Goal: Use online tool/utility: Use online tool/utility

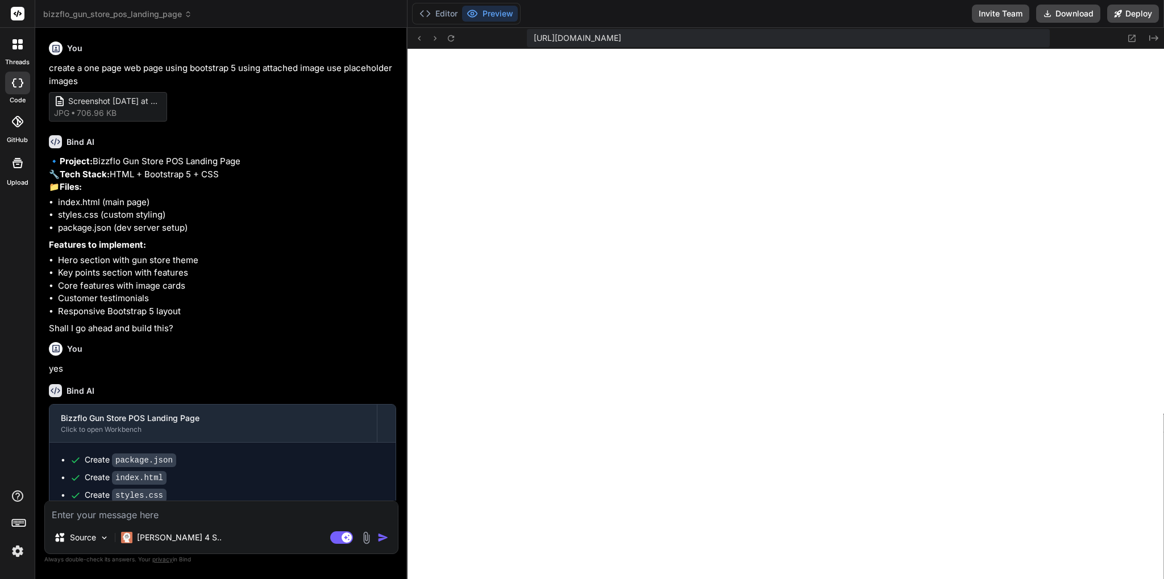
scroll to position [1598, 0]
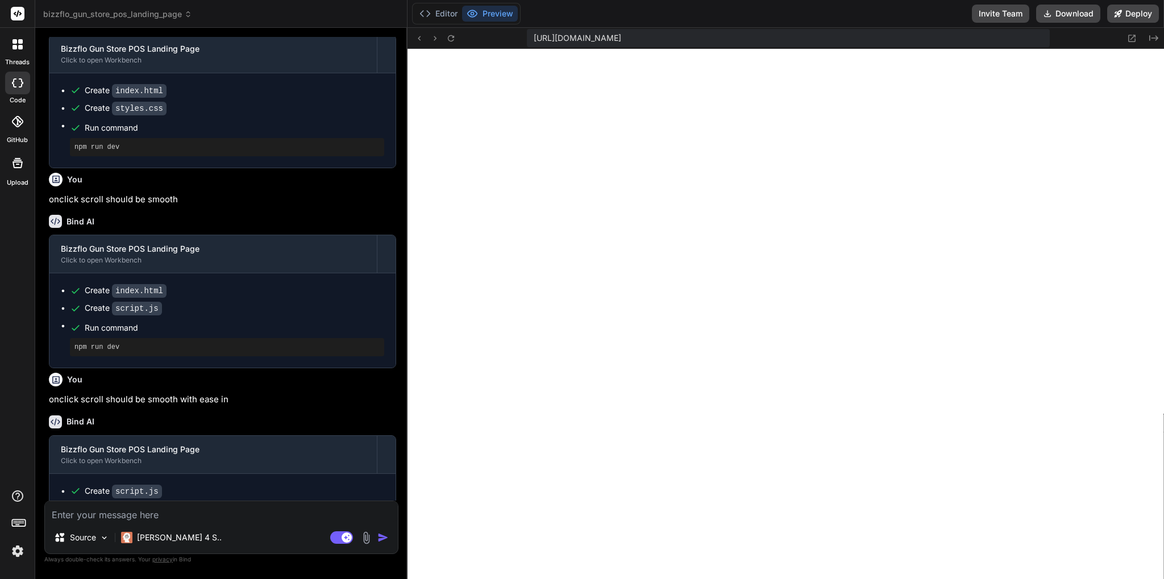
click at [111, 516] on textarea at bounding box center [221, 511] width 353 height 20
paste textarea "[URL][DOMAIN_NAME]"
type textarea "[URL][DOMAIN_NAME]"
type textarea "x"
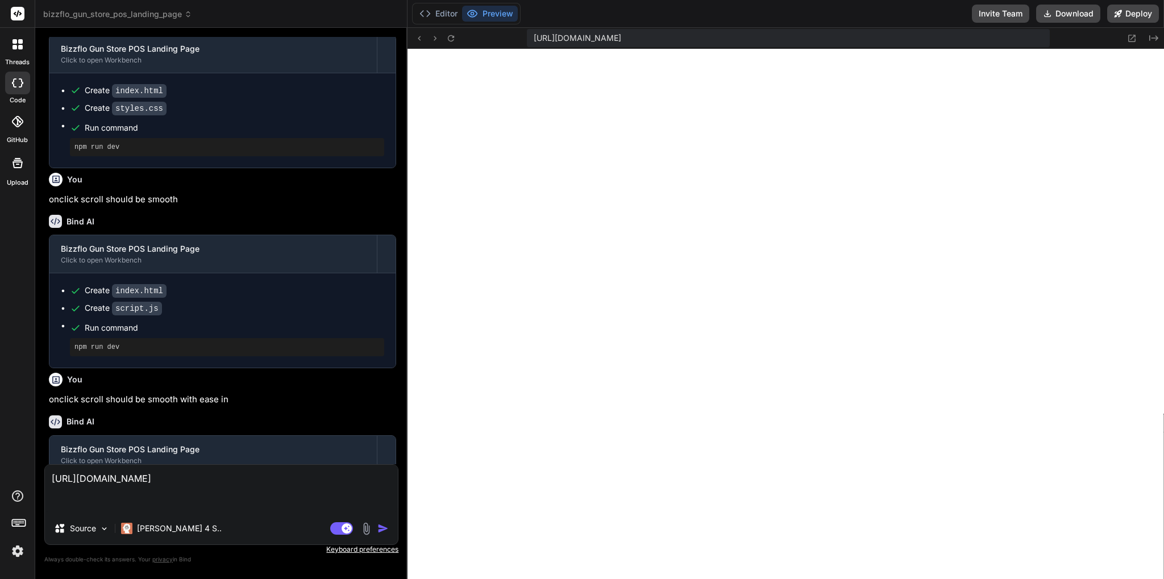
type textarea "[URL][DOMAIN_NAME] u"
type textarea "x"
type textarea "[URL][DOMAIN_NAME] us"
type textarea "x"
type textarea "[URL][DOMAIN_NAME] use"
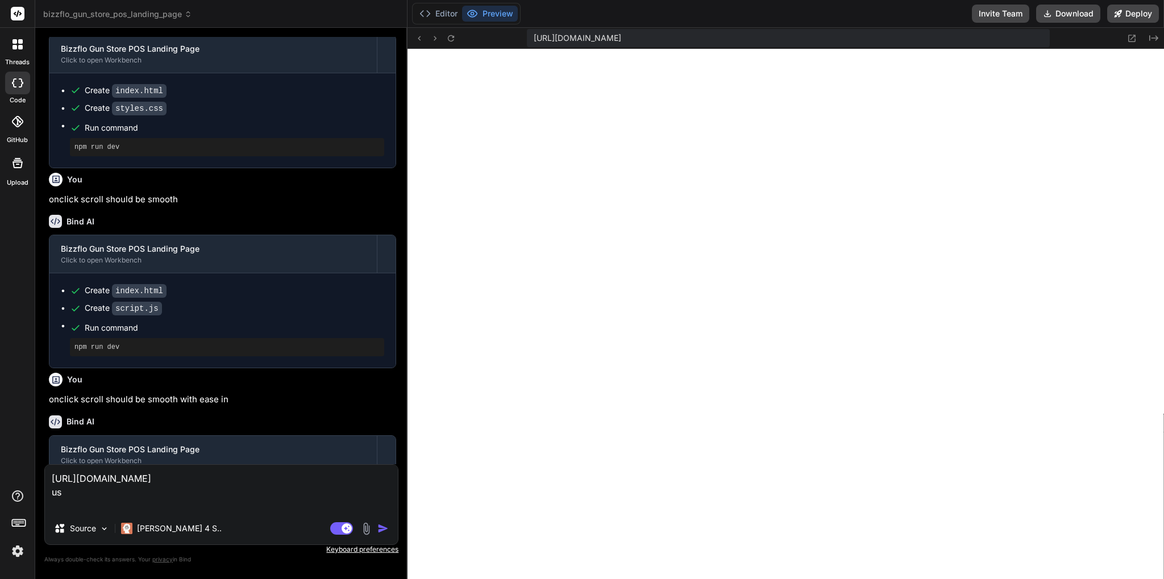
type textarea "x"
type textarea "[URL][DOMAIN_NAME] use"
type textarea "x"
type textarea "[URL][DOMAIN_NAME] use t"
type textarea "x"
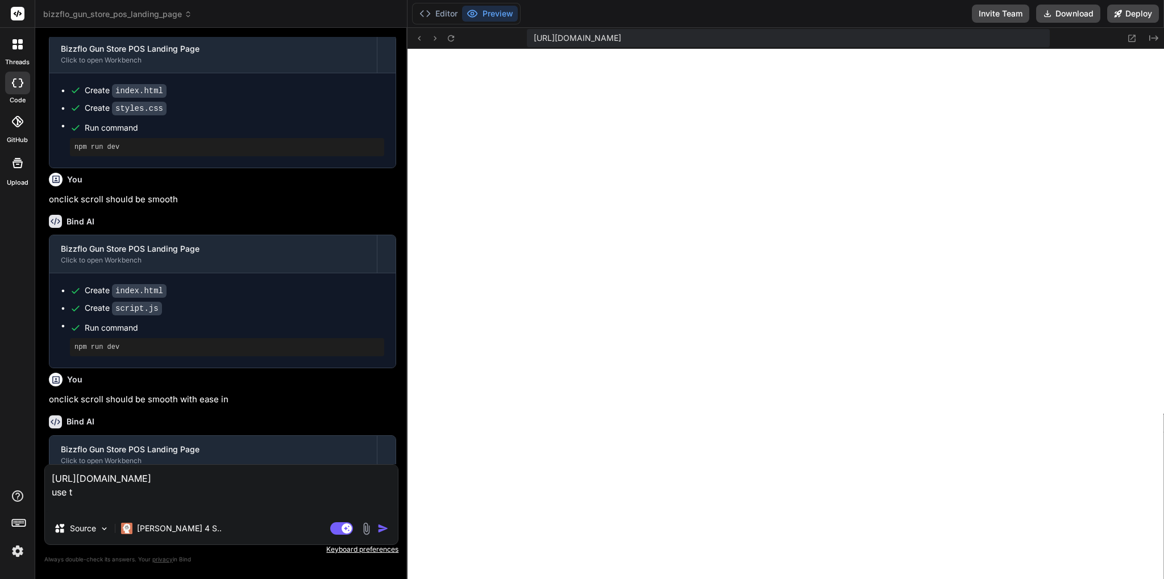
type textarea "[URL][DOMAIN_NAME] use th"
type textarea "x"
type textarea "[URL][DOMAIN_NAME] use thi"
type textarea "x"
type textarea "[URL][DOMAIN_NAME] use this"
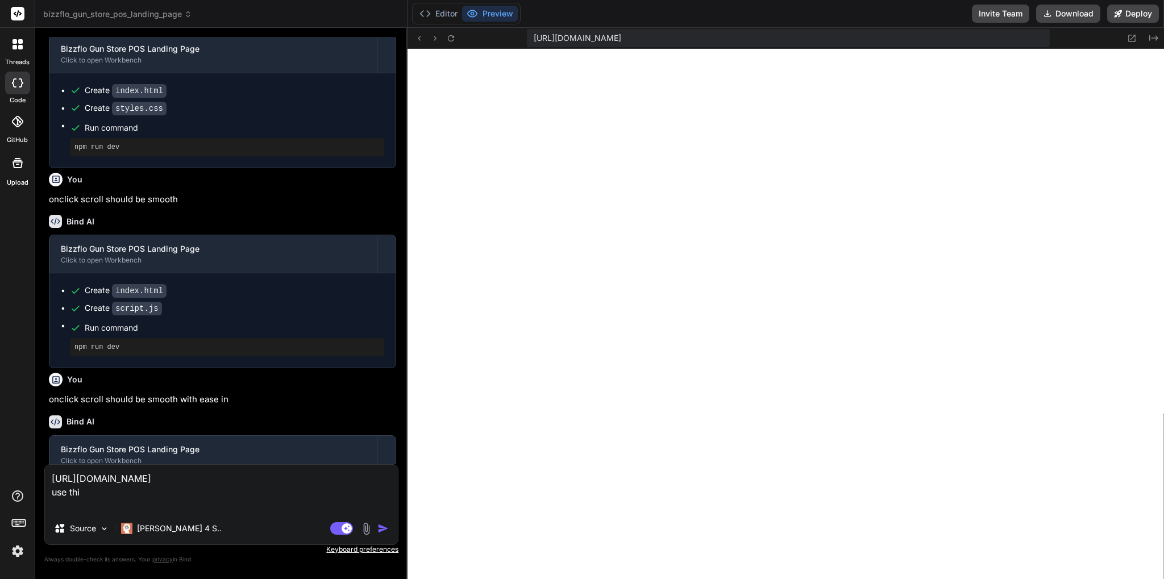
type textarea "x"
type textarea "[URL][DOMAIN_NAME] use this"
type textarea "x"
type textarea "[URL][DOMAIN_NAME] use this i"
type textarea "x"
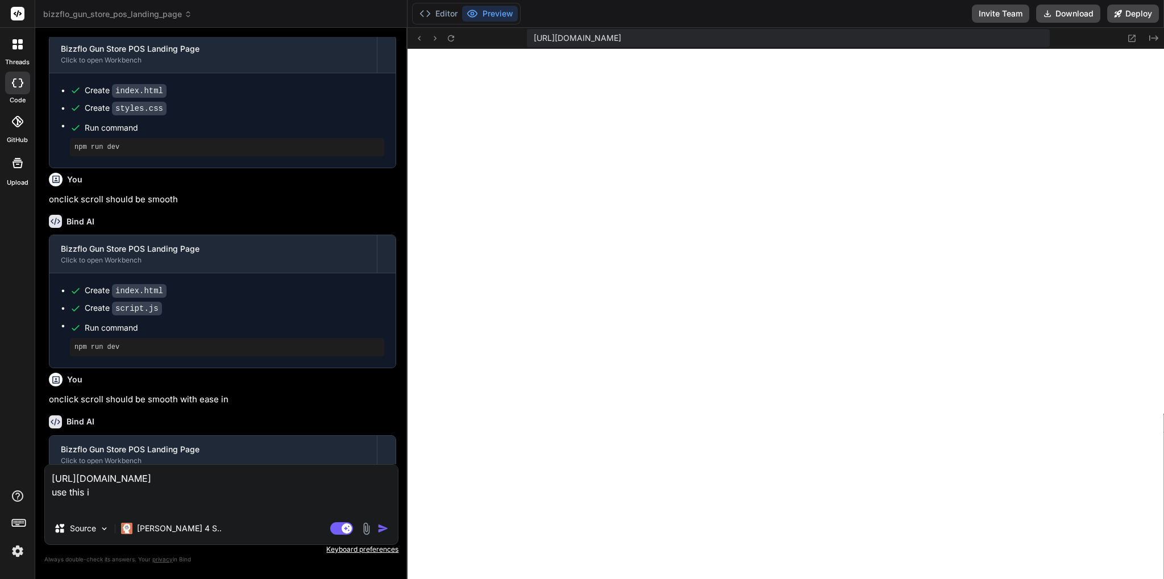
type textarea "[URL][DOMAIN_NAME] use this ia"
type textarea "x"
type textarea "[URL][DOMAIN_NAME] use this iamn"
type textarea "x"
type textarea "[URL][DOMAIN_NAME] use this iamng"
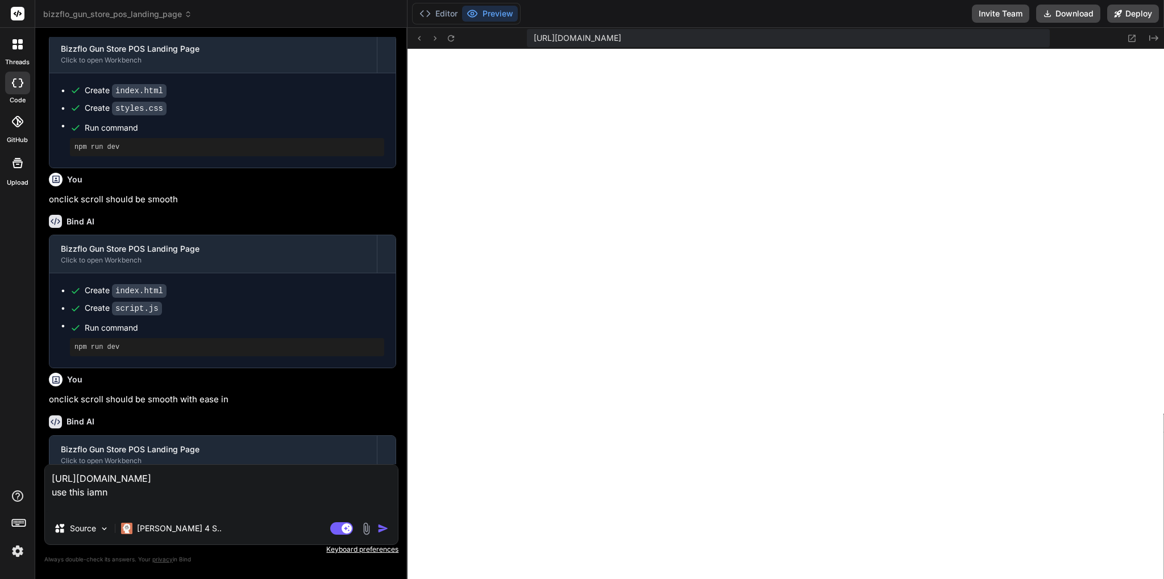
type textarea "x"
type textarea "[URL][DOMAIN_NAME] use this iamnge"
type textarea "x"
type textarea "[URL][DOMAIN_NAME] use this iamnge"
type textarea "x"
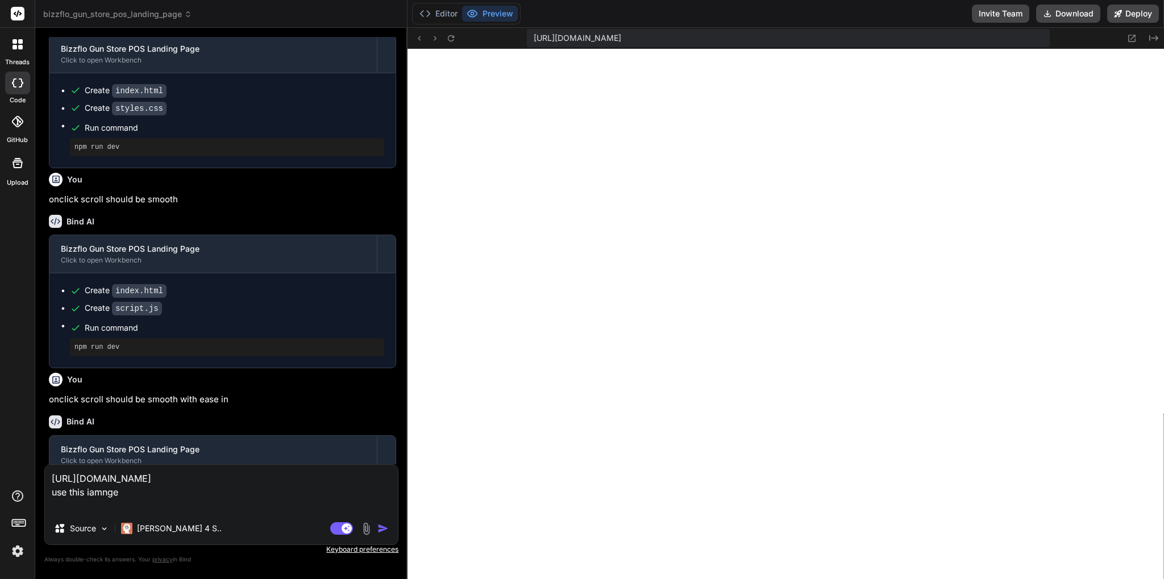
type textarea "[URL][DOMAIN_NAME] use this iamnge"
type textarea "x"
type textarea "[URL][DOMAIN_NAME] use this iamng"
type textarea "x"
type textarea "[URL][DOMAIN_NAME] use this iamn"
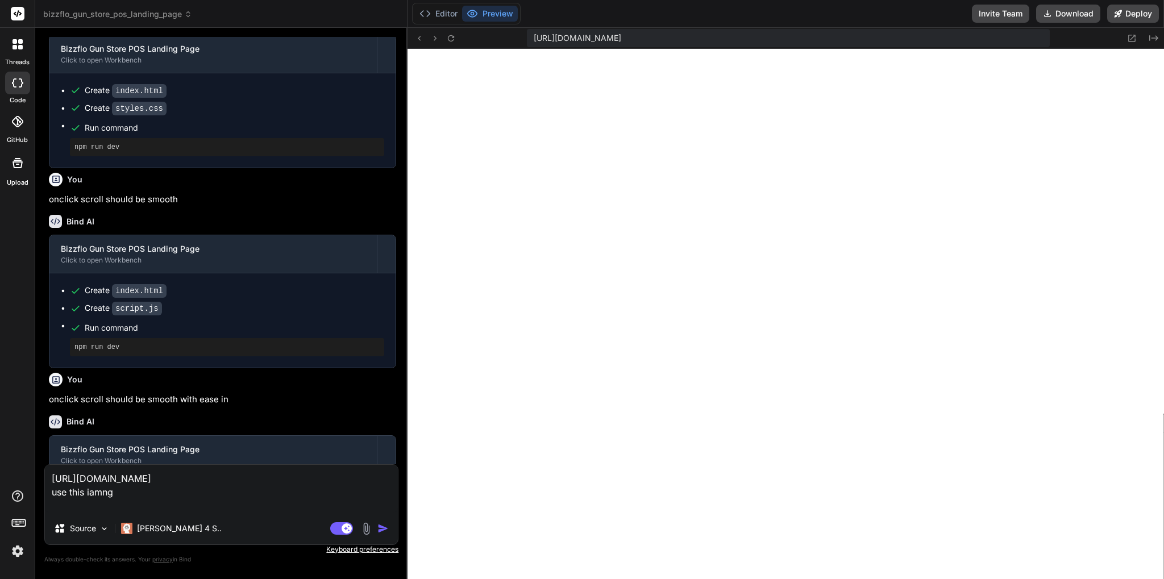
type textarea "x"
type textarea "[URL][DOMAIN_NAME] use this iam"
type textarea "x"
type textarea "[URL][DOMAIN_NAME] use this ia"
type textarea "x"
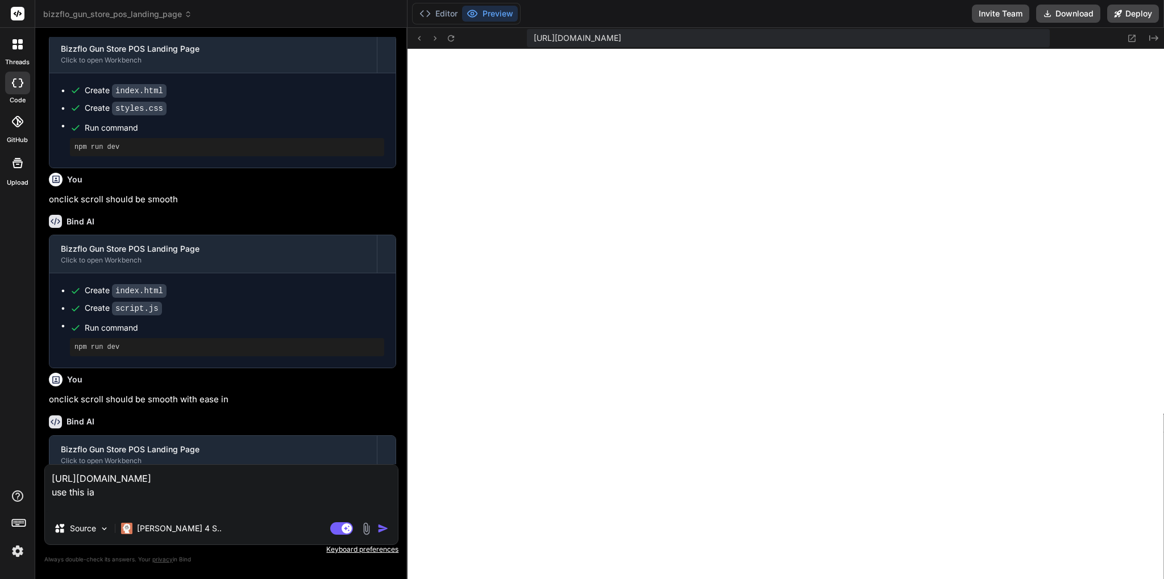
type textarea "[URL][DOMAIN_NAME] use this i"
type textarea "x"
type textarea "[URL][DOMAIN_NAME] use this im"
type textarea "x"
type textarea "[URL][DOMAIN_NAME] use this ima"
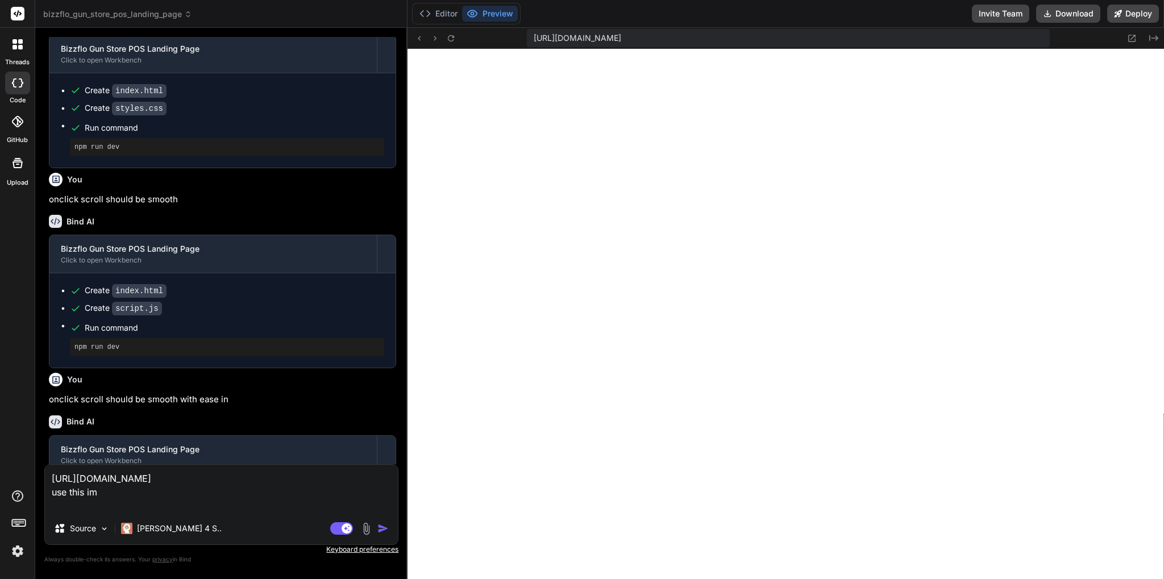
type textarea "x"
type textarea "[URL][DOMAIN_NAME] use this imag"
type textarea "x"
type textarea "[URL][DOMAIN_NAME] use this image"
type textarea "x"
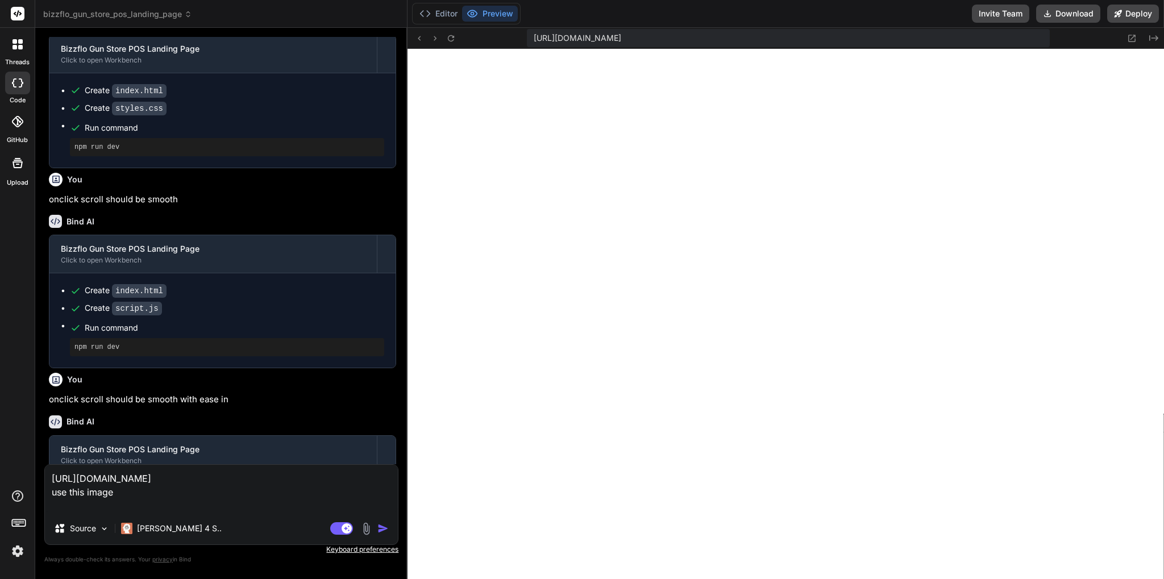
type textarea "[URL][DOMAIN_NAME] use this image"
type textarea "x"
type textarea "[URL][DOMAIN_NAME] use this image f"
type textarea "x"
type textarea "[URL][DOMAIN_NAME] use this image fo"
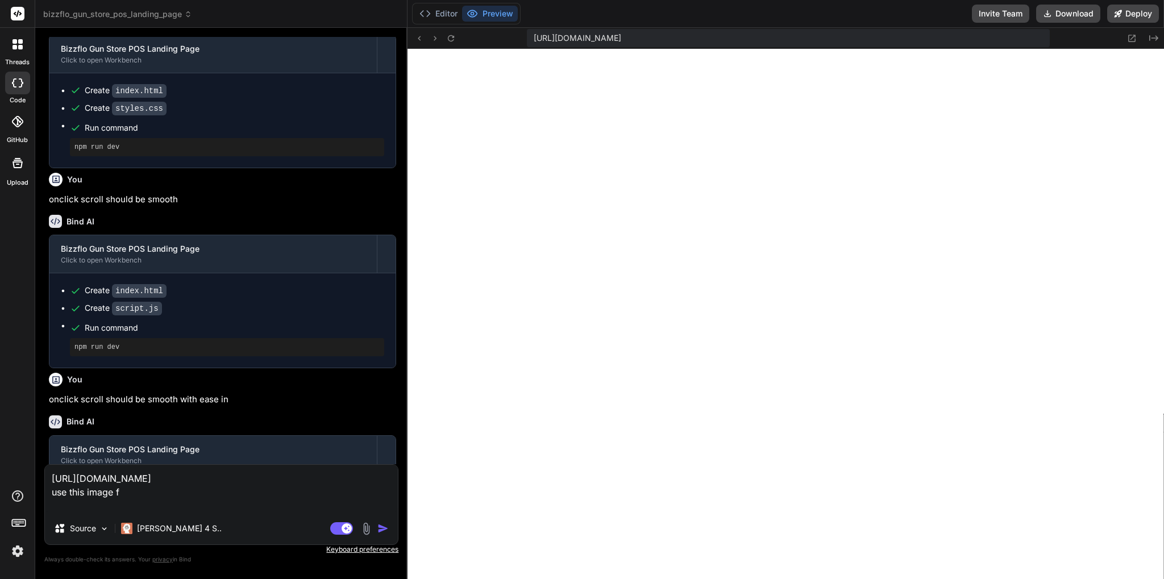
type textarea "x"
type textarea "[URL][DOMAIN_NAME] use this image for"
type textarea "x"
type textarea "[URL][DOMAIN_NAME] use this image for"
type textarea "x"
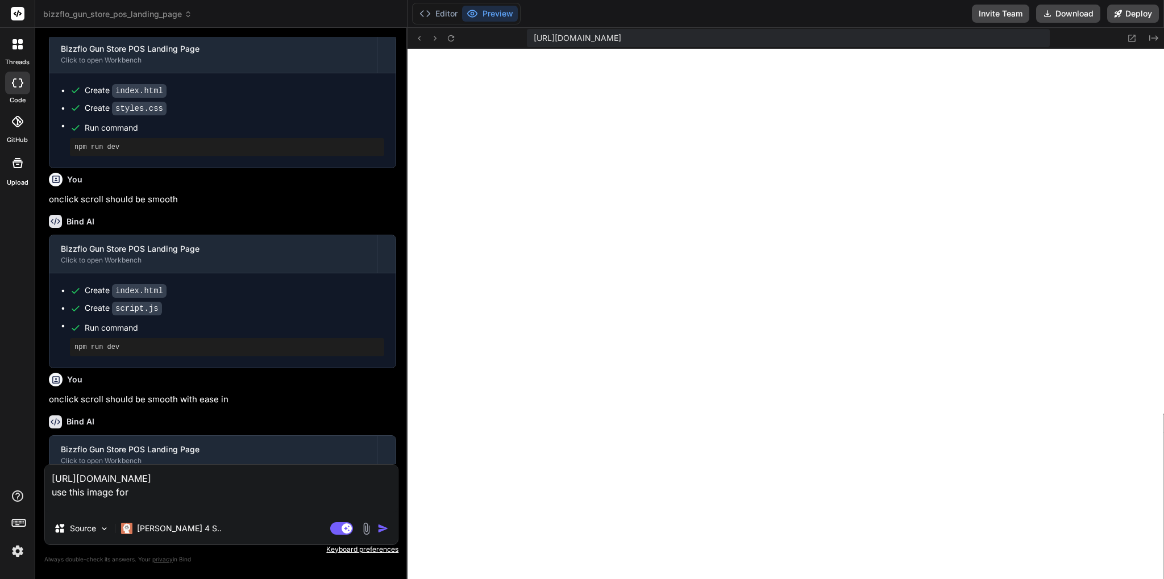
type textarea "[URL][DOMAIN_NAME] use this image for h"
type textarea "x"
type textarea "[URL][DOMAIN_NAME] use this image for he"
type textarea "x"
type textarea "[URL][DOMAIN_NAME] use this image for her"
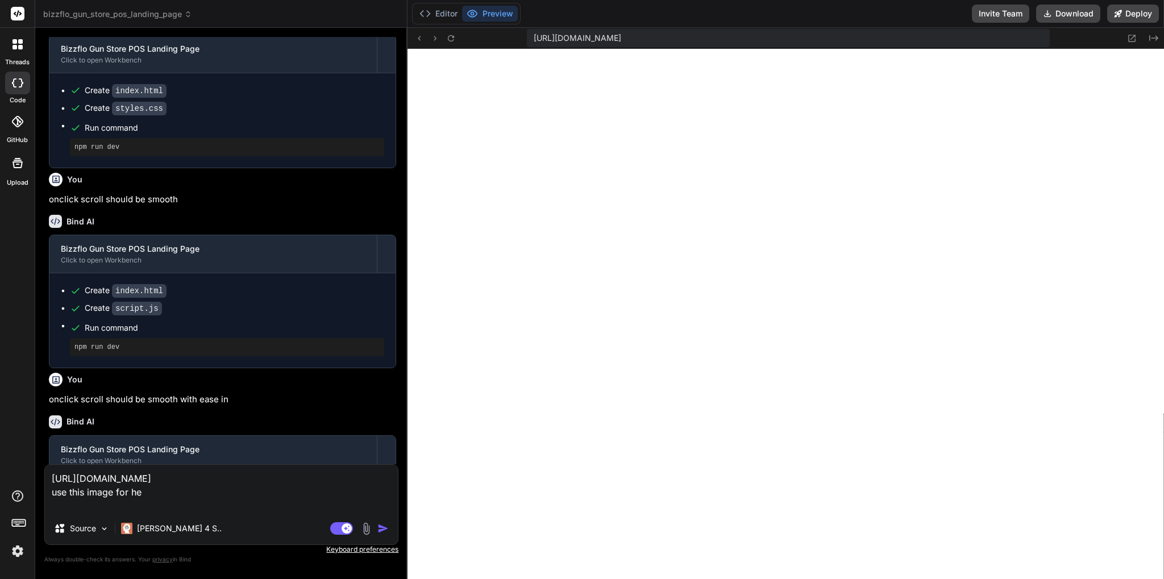
type textarea "x"
type textarea "[URL][DOMAIN_NAME] use this image for hero"
type textarea "x"
type textarea "[URL][DOMAIN_NAME] use this image for hero"
type textarea "x"
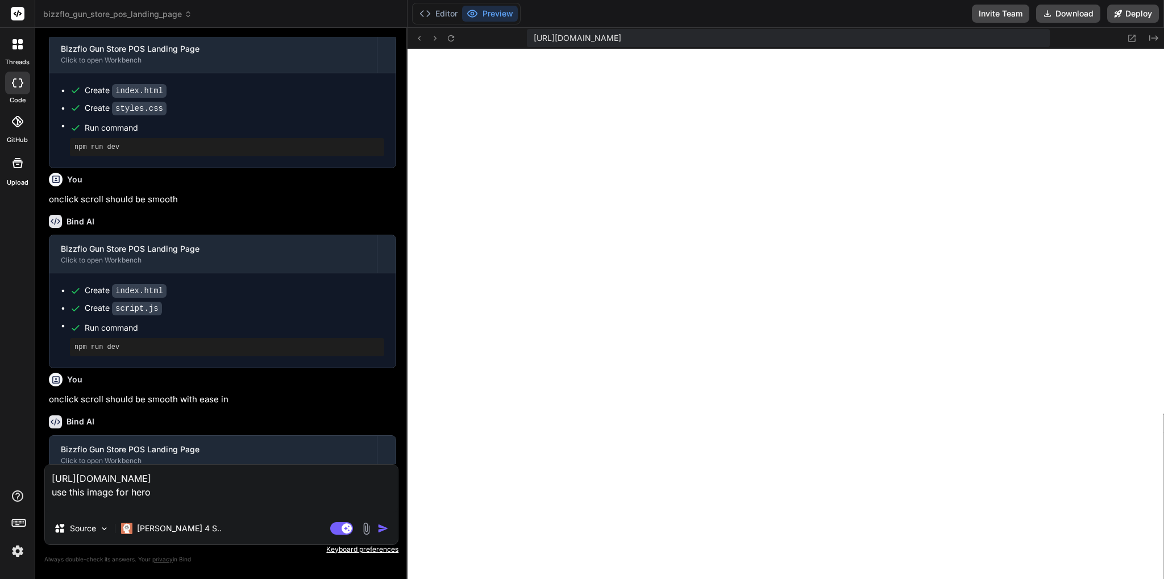
type textarea "[URL][DOMAIN_NAME] use this image for hero s"
type textarea "x"
type textarea "[URL][DOMAIN_NAME] use this image for hero se"
type textarea "x"
type textarea "[URL][DOMAIN_NAME] use this image for hero sec"
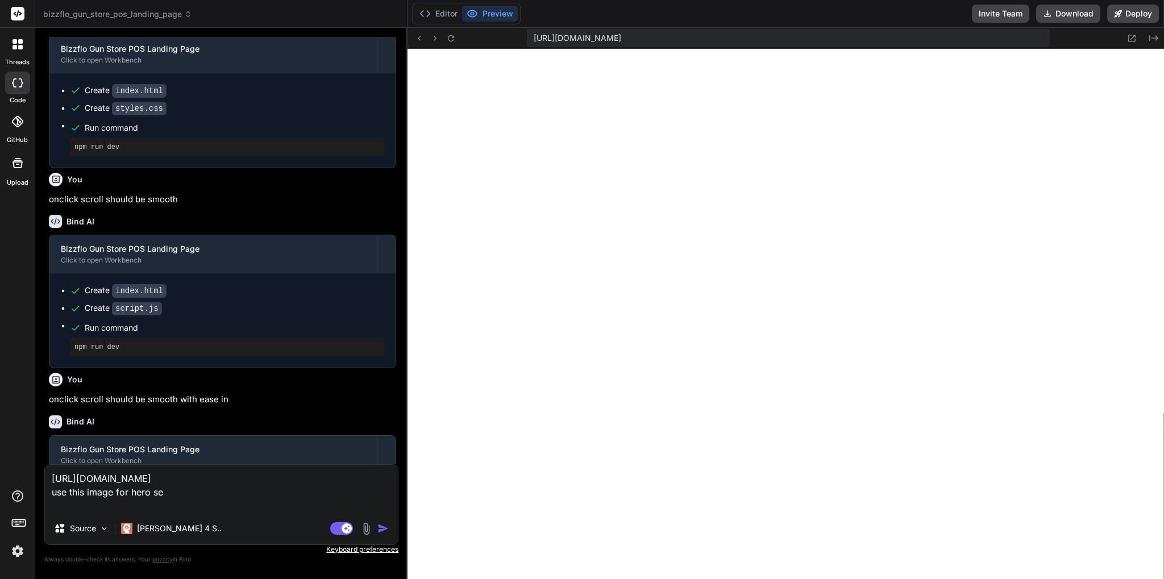
type textarea "x"
type textarea "[URL][DOMAIN_NAME] use this image for hero sect"
type textarea "x"
type textarea "[URL][DOMAIN_NAME] use this image for hero secti"
type textarea "x"
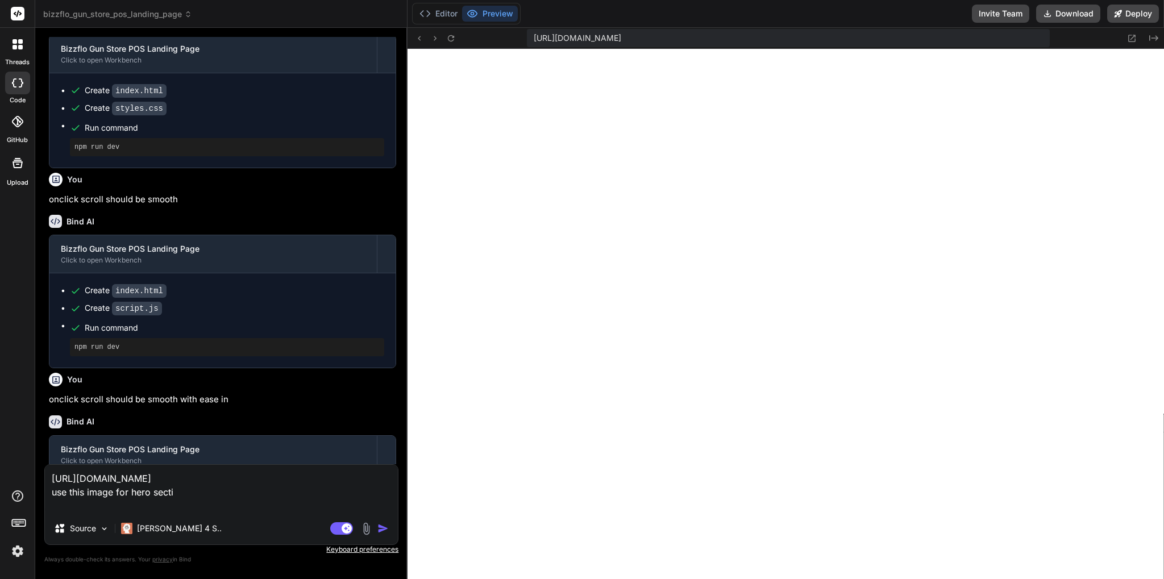
type textarea "[URL][DOMAIN_NAME] use this image for hero sectio"
type textarea "x"
type textarea "[URL][DOMAIN_NAME] use this image for hero section"
type textarea "x"
type textarea "[URL][DOMAIN_NAME] use this image for hero section"
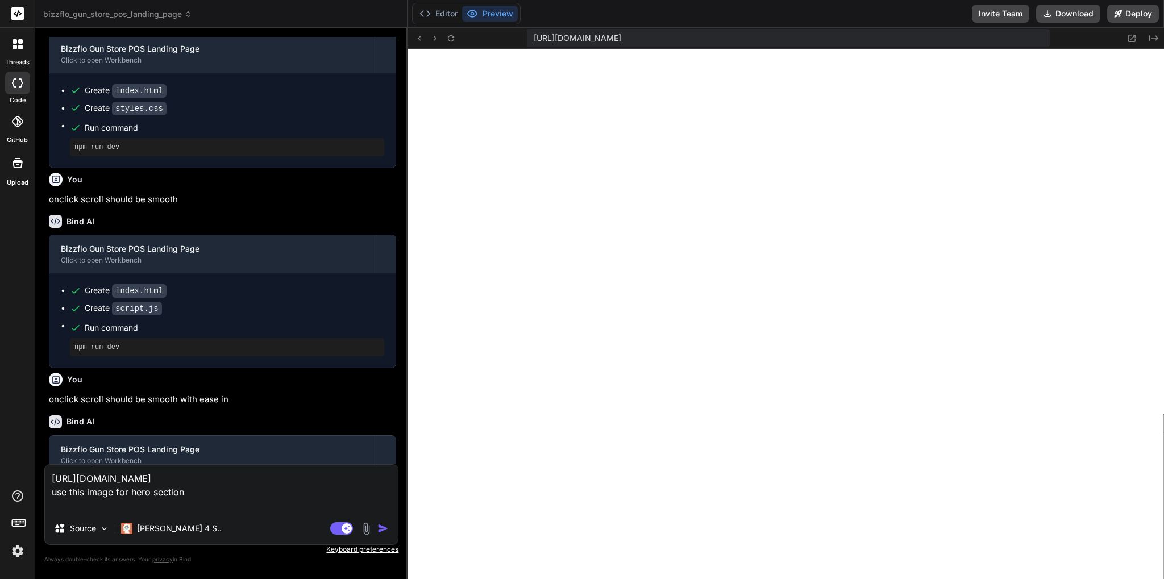
type textarea "x"
type textarea "[URL][DOMAIN_NAME] use this image for hero section w"
type textarea "x"
type textarea "[URL][DOMAIN_NAME] use this image for hero section wi"
type textarea "x"
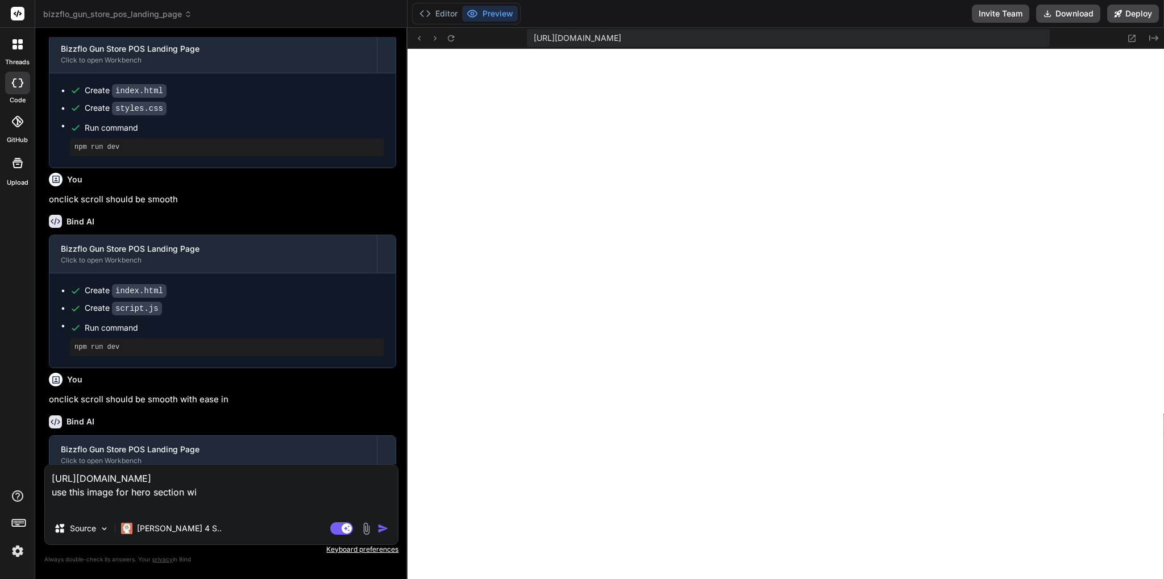
type textarea "[URL][DOMAIN_NAME] use this image for hero section wit"
type textarea "x"
type textarea "[URL][DOMAIN_NAME] use this image for hero section with"
type textarea "x"
type textarea "[URL][DOMAIN_NAME] use this image for hero section with"
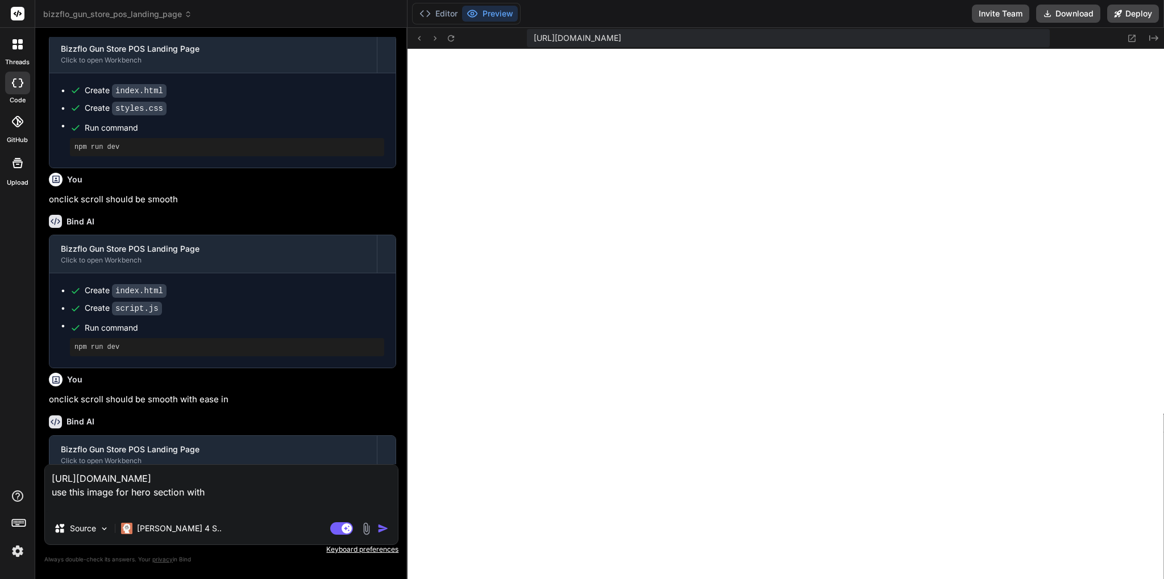
type textarea "x"
type textarea "[URL][DOMAIN_NAME] use this image for hero section with 0"
type textarea "x"
type textarea "[URL][DOMAIN_NAME] use this image for hero section with 0."
type textarea "x"
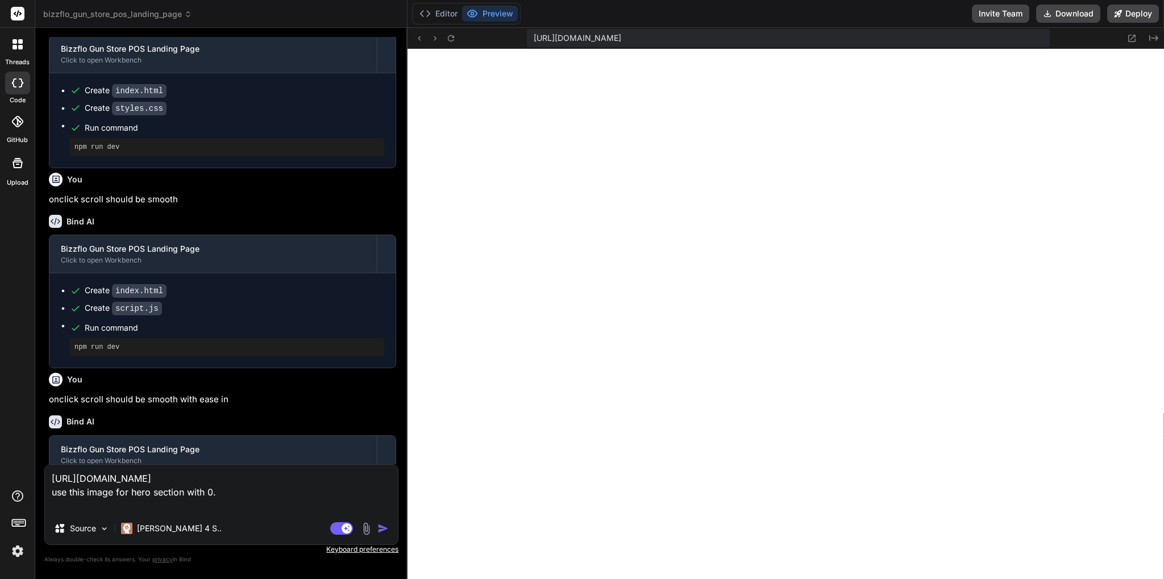
type textarea "[URL][DOMAIN_NAME] use this image for hero section with 0.5"
type textarea "x"
type textarea "[URL][DOMAIN_NAME] use this image for hero section with 0.5"
type textarea "x"
type textarea "[URL][DOMAIN_NAME] use this image for hero section with 0.5 o"
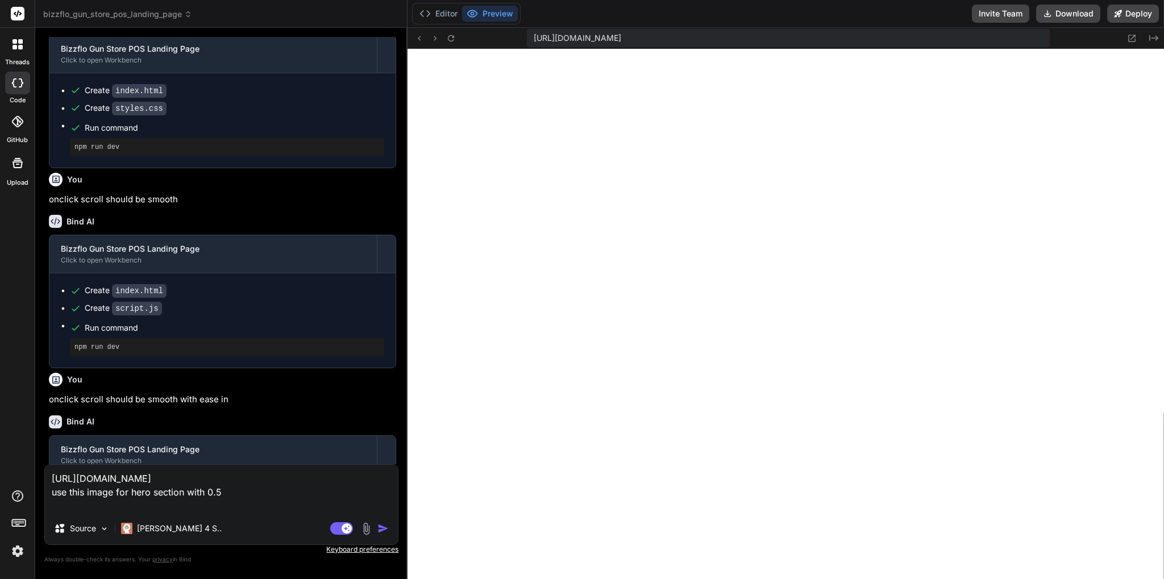
type textarea "x"
type textarea "[URL][DOMAIN_NAME] use this image for hero section with 0.5 ov"
type textarea "x"
type textarea "[URL][DOMAIN_NAME] use this image for hero section with 0.5 ove"
type textarea "x"
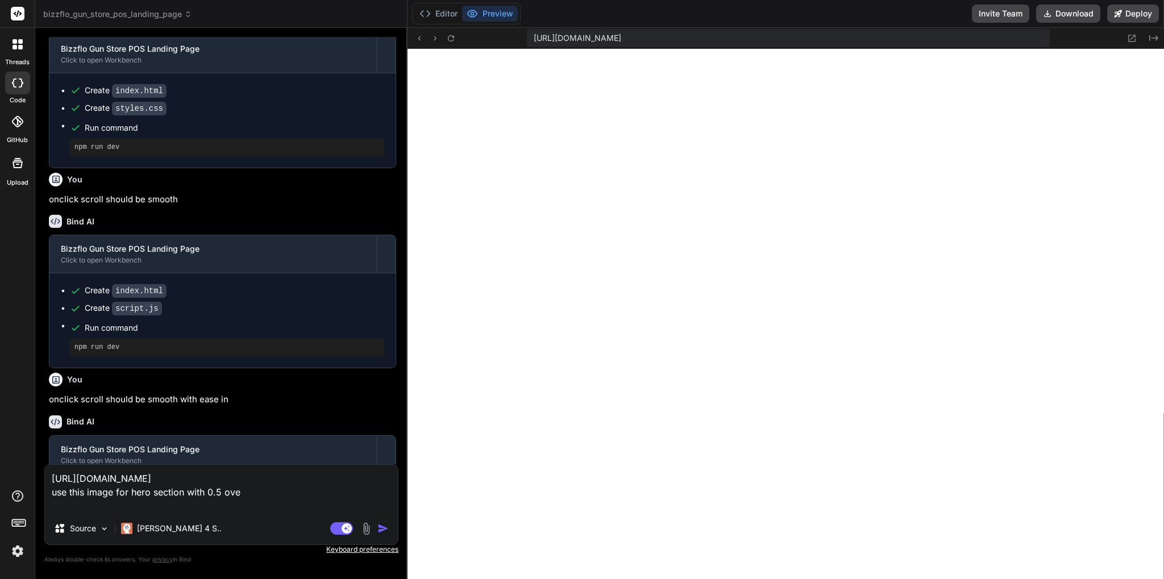
type textarea "[URL][DOMAIN_NAME] use this image for hero section with 0.5 over"
type textarea "x"
type textarea "[URL][DOMAIN_NAME] use this image for hero section with 0.5 overl"
type textarea "x"
type textarea "[URL][DOMAIN_NAME] use this image for hero section with 0.5 [PERSON_NAME]"
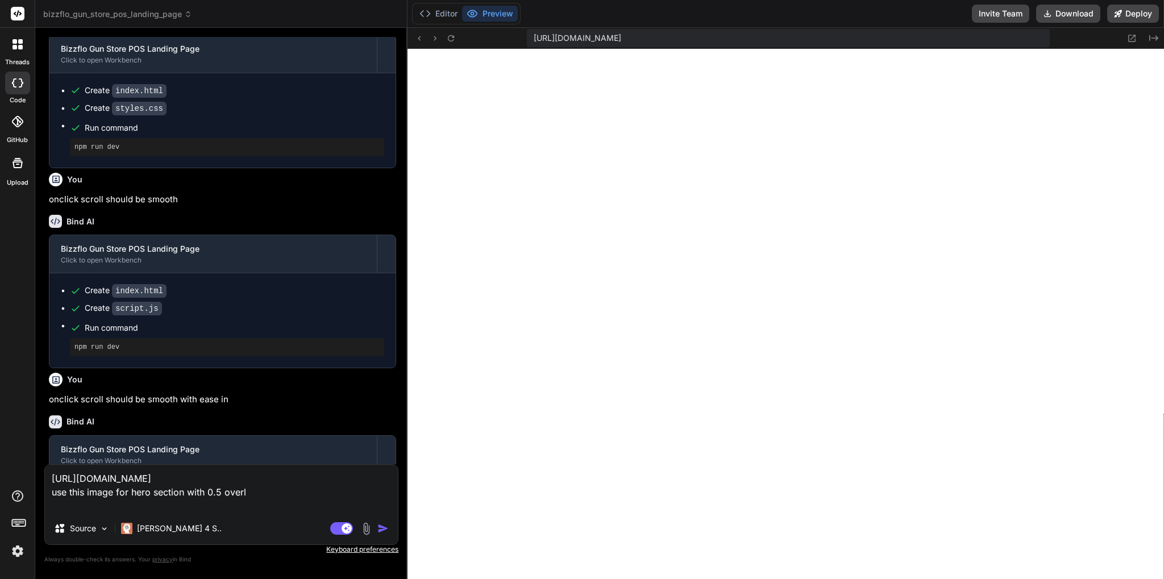
type textarea "x"
type textarea "[URL][DOMAIN_NAME] use this image for hero section with 0.5 overlay"
type textarea "x"
type textarea "[URL][DOMAIN_NAME] use this image for hero section with 0.5 overlay"
type textarea "x"
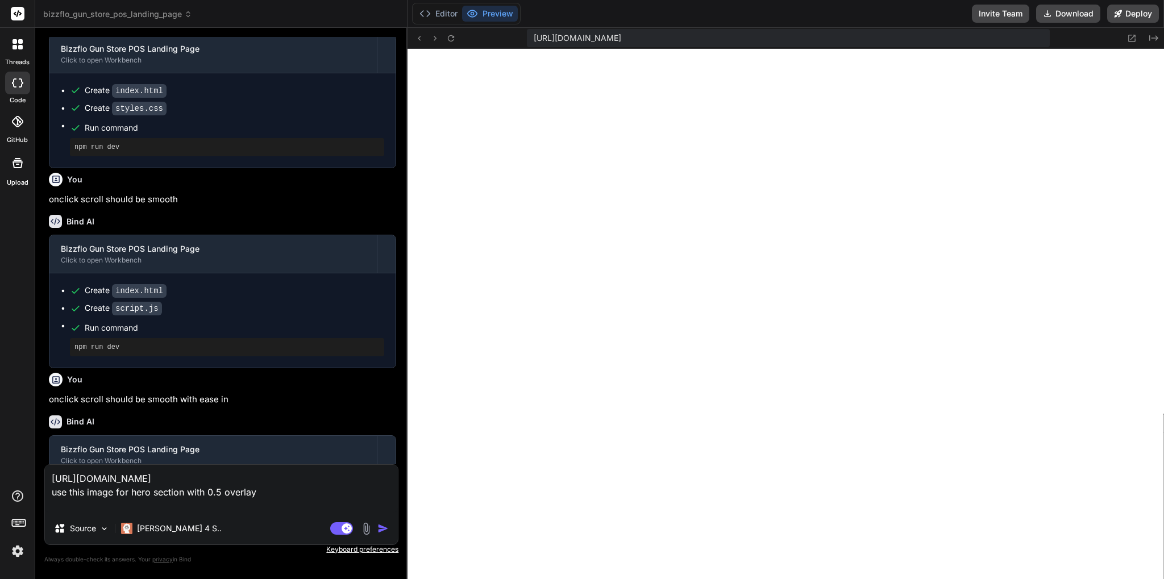
type textarea "[URL][DOMAIN_NAME] use this image for hero section with 0.5 overlay o"
type textarea "x"
type textarea "[URL][DOMAIN_NAME] use this image for hero section with 0.5 overlay op["
type textarea "x"
type textarea "[URL][DOMAIN_NAME] use this image for hero section with 0.5 overlay op[a"
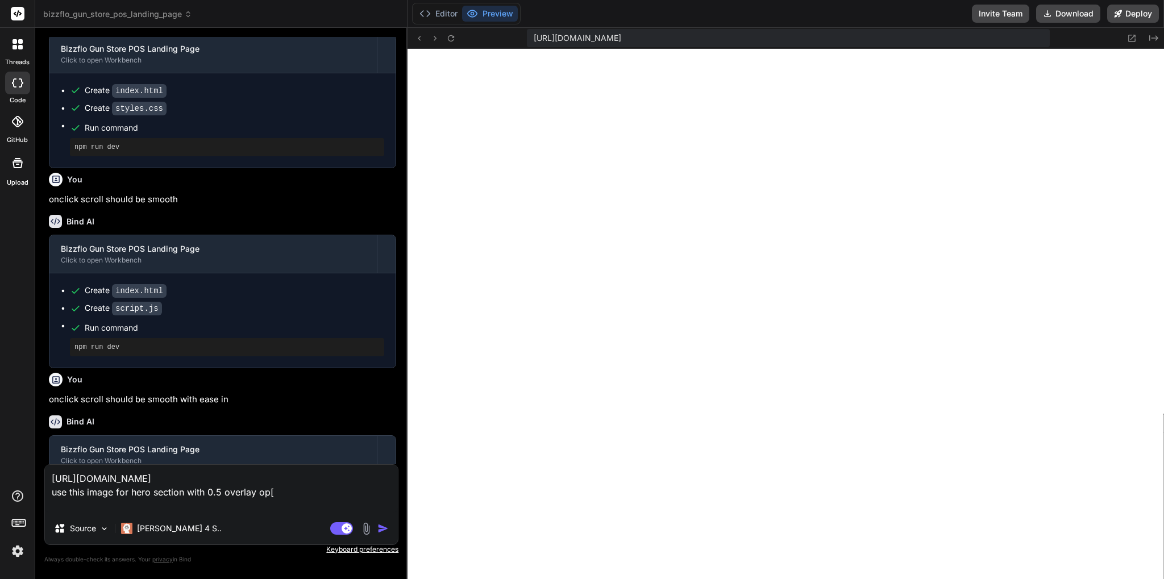
type textarea "x"
type textarea "[URL][DOMAIN_NAME] use this image for hero section with 0.5 overlay op["
type textarea "x"
type textarea "[URL][DOMAIN_NAME] use this image for hero section with 0.5 overlay op"
type textarea "x"
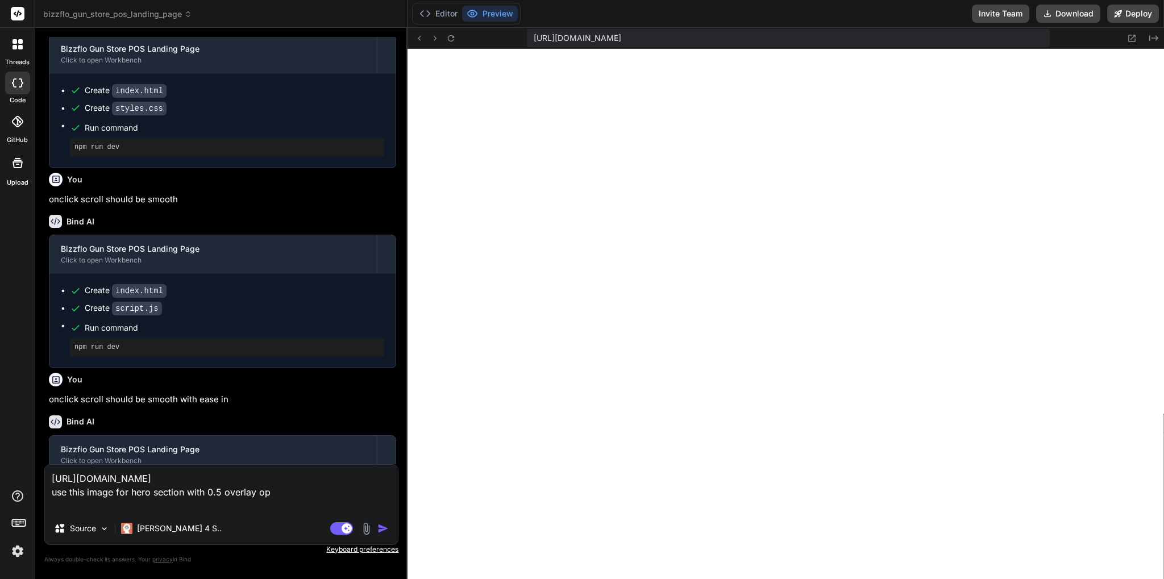
type textarea "[URL][DOMAIN_NAME] use this image for hero section with 0.5 overlay o"
type textarea "x"
type textarea "[URL][DOMAIN_NAME] use this image for hero section with 0.5 overlay op"
type textarea "x"
type textarea "[URL][DOMAIN_NAME] use this image for hero section with 0.5 overlay opa"
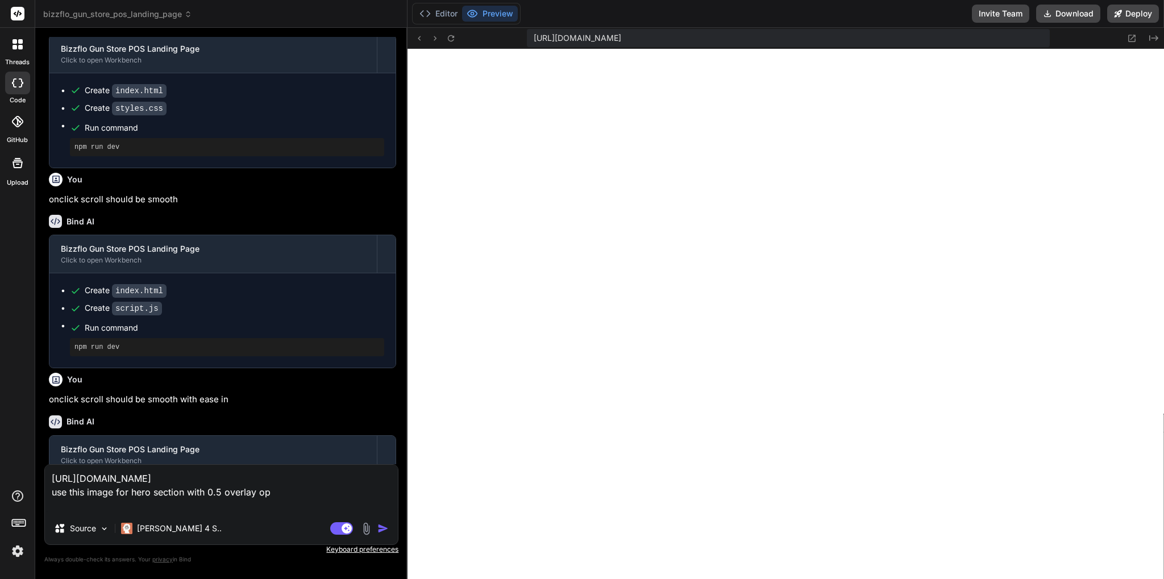
type textarea "x"
type textarea "[URL][DOMAIN_NAME] use this image for hero section with 0.5 overlay opac"
type textarea "x"
type textarea "[URL][DOMAIN_NAME] use this image for hero section with 0.5 overlay opaci"
type textarea "x"
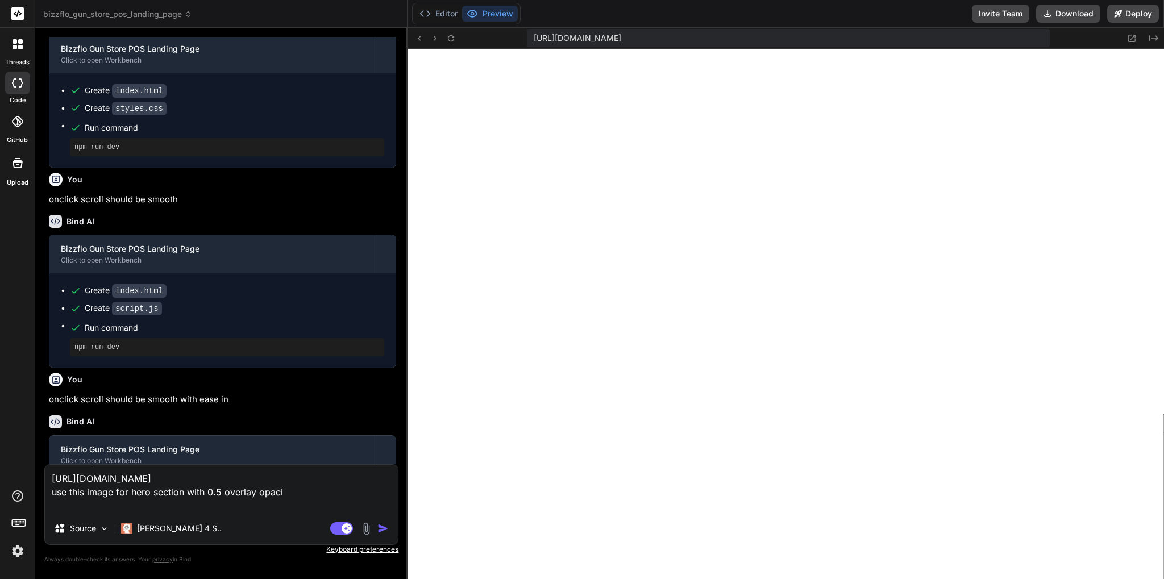
type textarea "[URL][DOMAIN_NAME] use this image for hero section with 0.5 overlay opacit"
type textarea "x"
type textarea "[URL][DOMAIN_NAME] use this image for hero section with 0.5 overlay opacity"
type textarea "x"
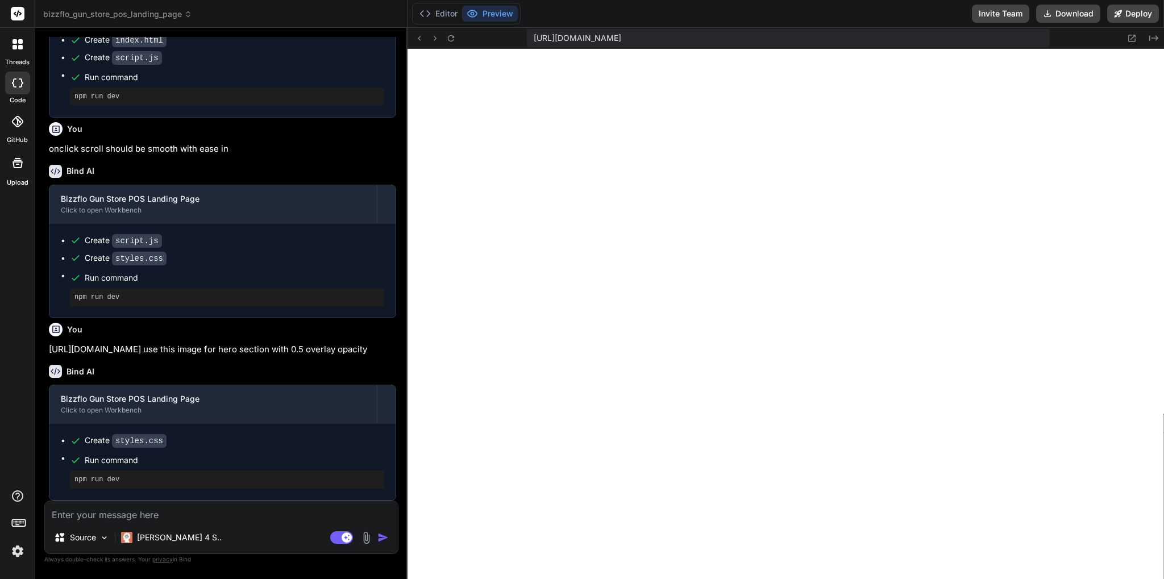
scroll to position [958, 0]
click at [453, 35] on icon at bounding box center [451, 39] width 10 height 10
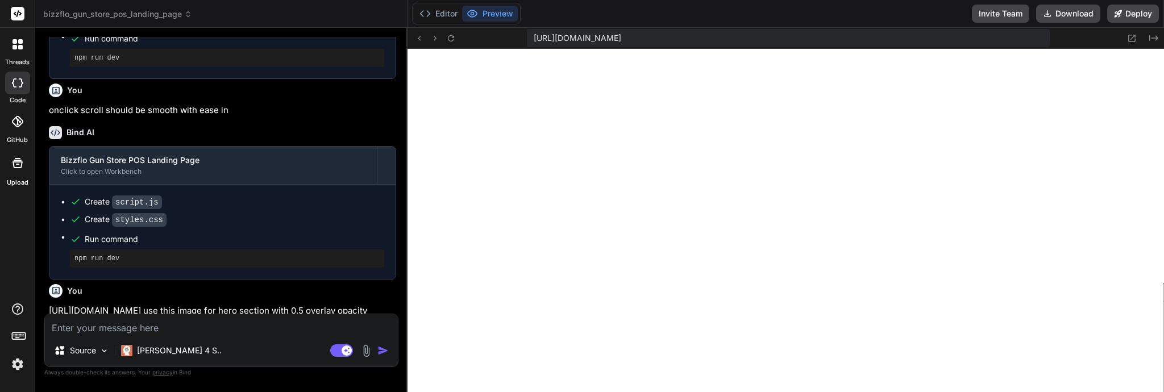
scroll to position [2128, 0]
click at [1157, 41] on icon "Created with Pixso." at bounding box center [1153, 38] width 9 height 9
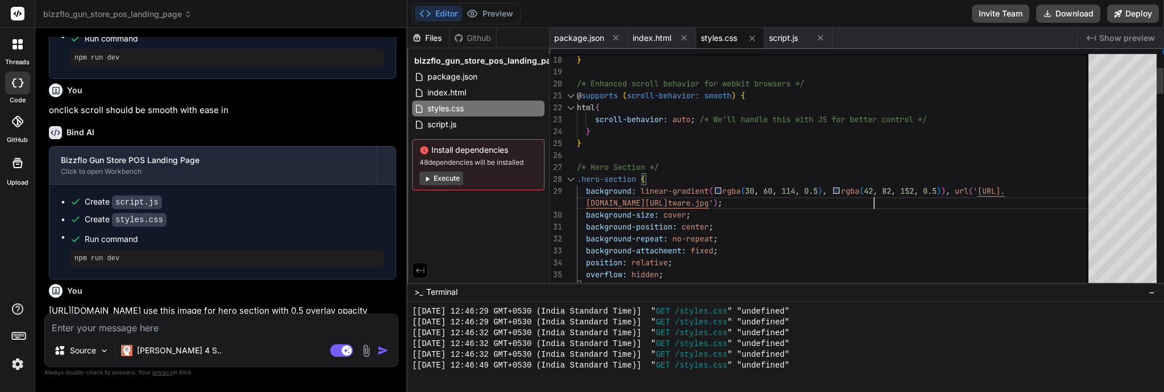
click at [1026, 317] on div "[[DATE] 12:46:29 GMT+0530 (India Standard Time)] " GET /styles.css " "undefined"" at bounding box center [780, 322] width 736 height 11
click at [1140, 34] on span "Show preview" at bounding box center [1127, 37] width 56 height 11
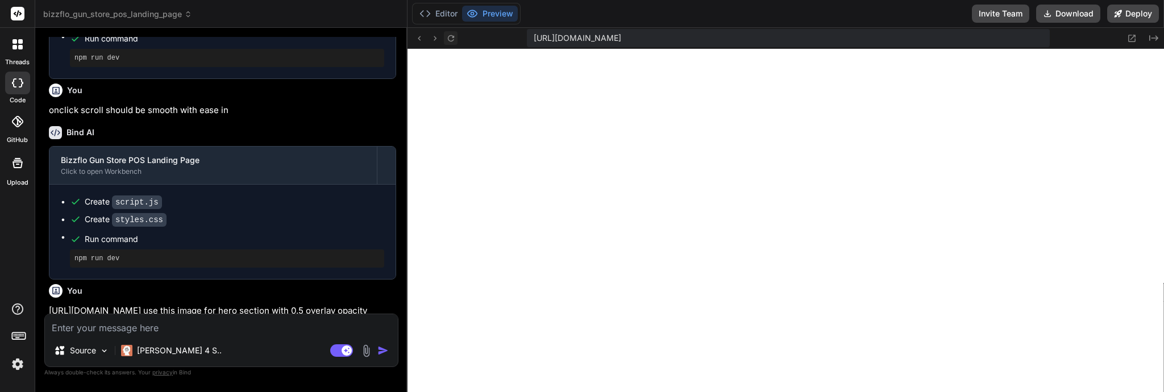
click at [454, 39] on icon at bounding box center [451, 39] width 10 height 10
click at [1150, 32] on button "Created with Pixso." at bounding box center [1153, 38] width 14 height 14
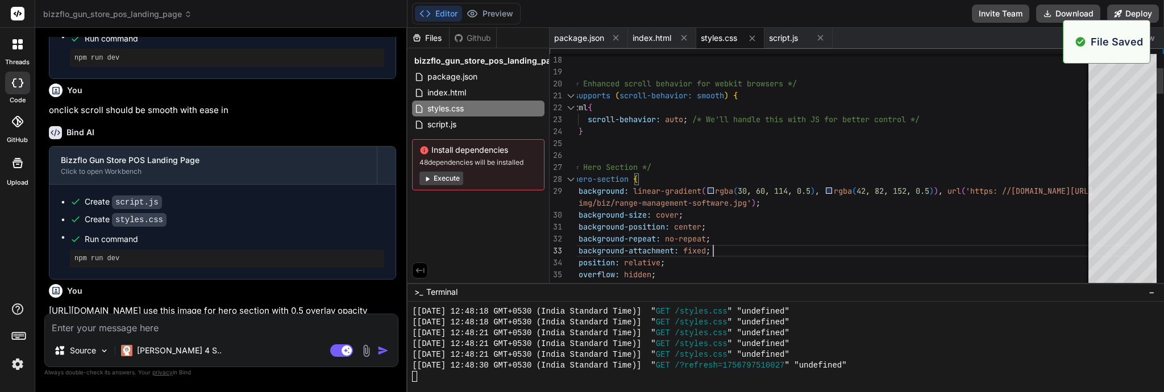
scroll to position [2311, 0]
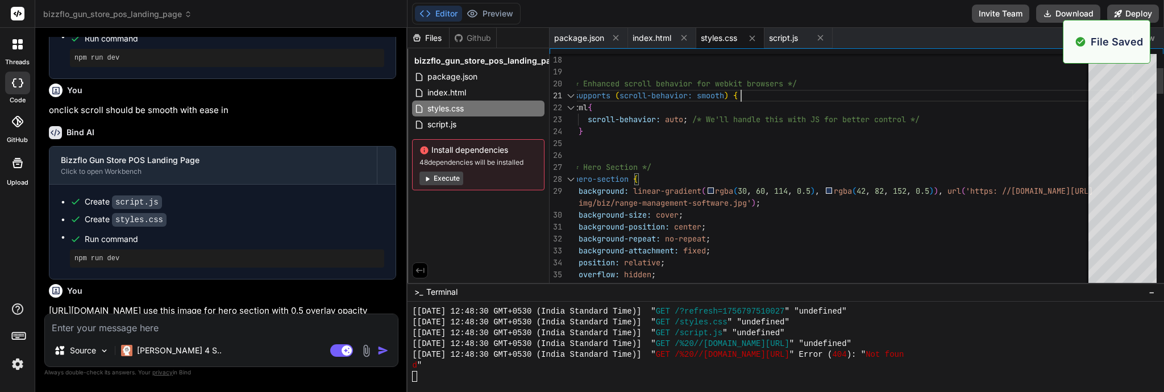
click at [1147, 40] on span "Show preview" at bounding box center [1127, 37] width 56 height 11
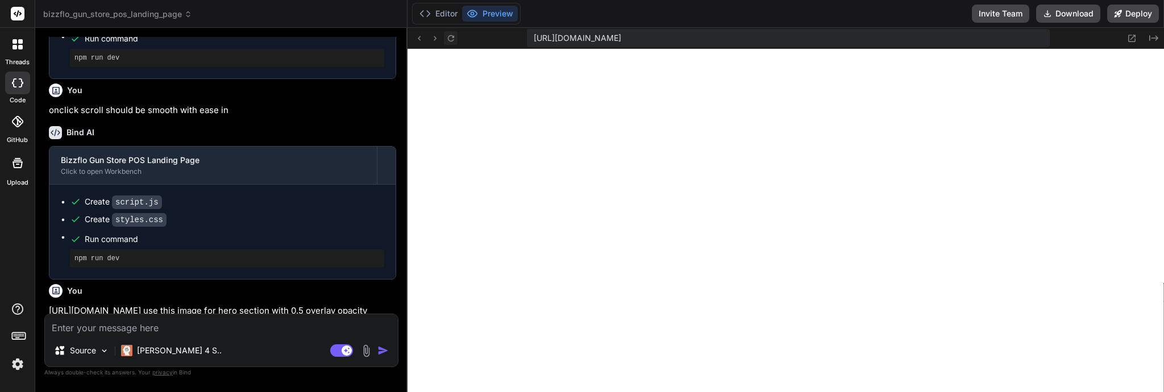
click at [448, 35] on icon at bounding box center [451, 39] width 10 height 10
click at [1154, 38] on icon "Created with Pixso." at bounding box center [1153, 38] width 9 height 9
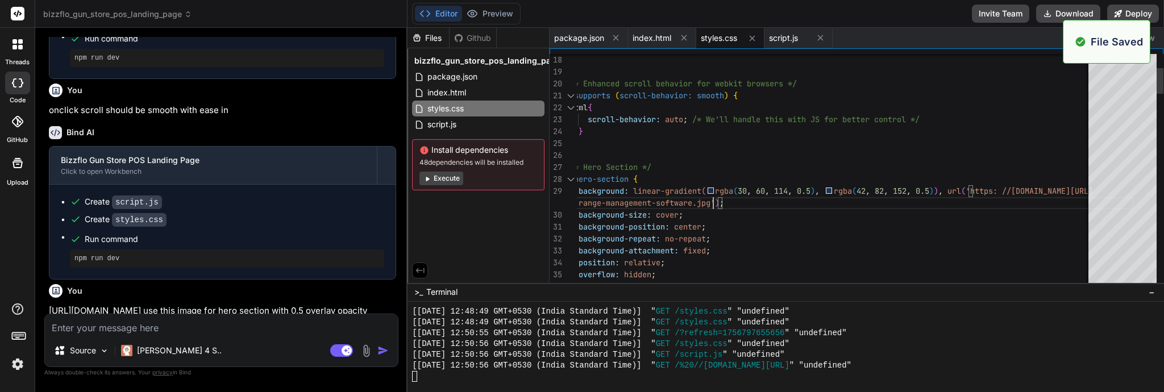
scroll to position [2484, 0]
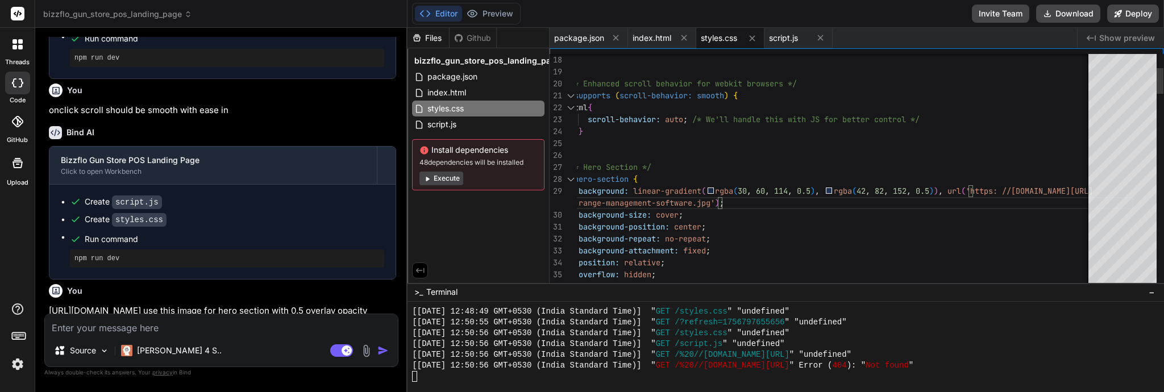
click at [1134, 38] on span "Show preview" at bounding box center [1127, 37] width 56 height 11
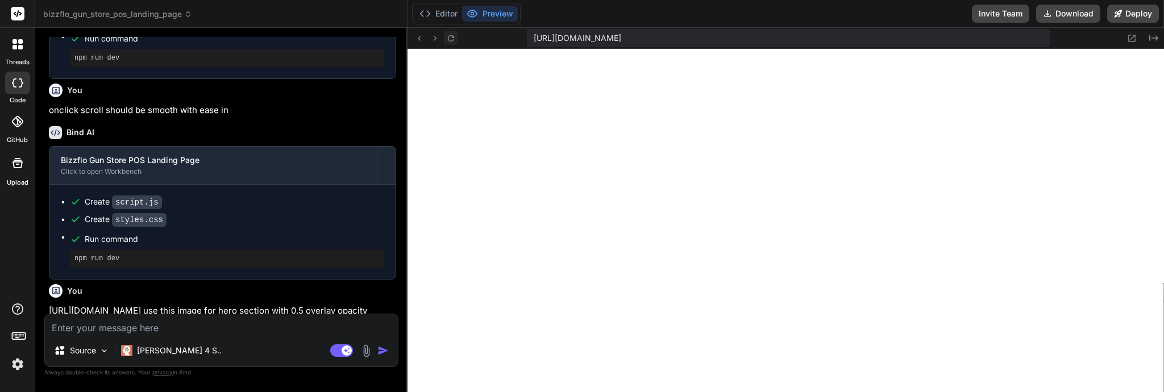
click at [455, 41] on icon at bounding box center [451, 39] width 10 height 10
click at [1158, 32] on button "Created with Pixso." at bounding box center [1153, 38] width 14 height 14
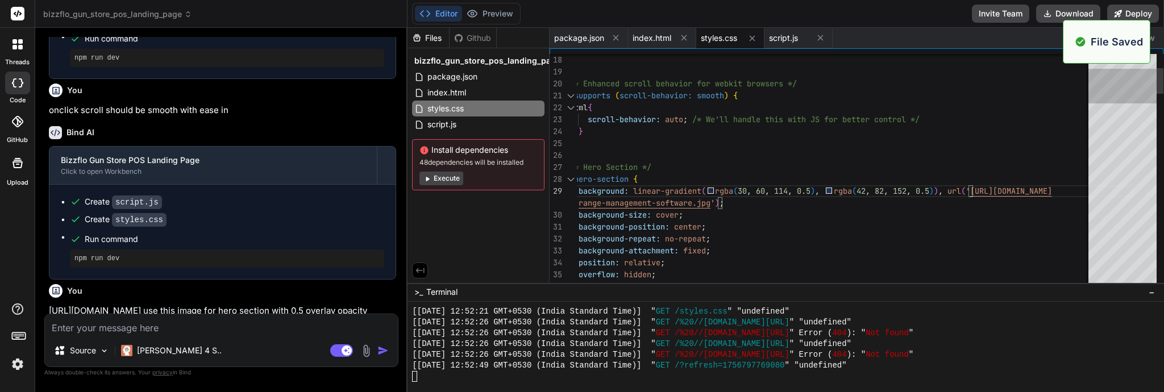
scroll to position [2721, 0]
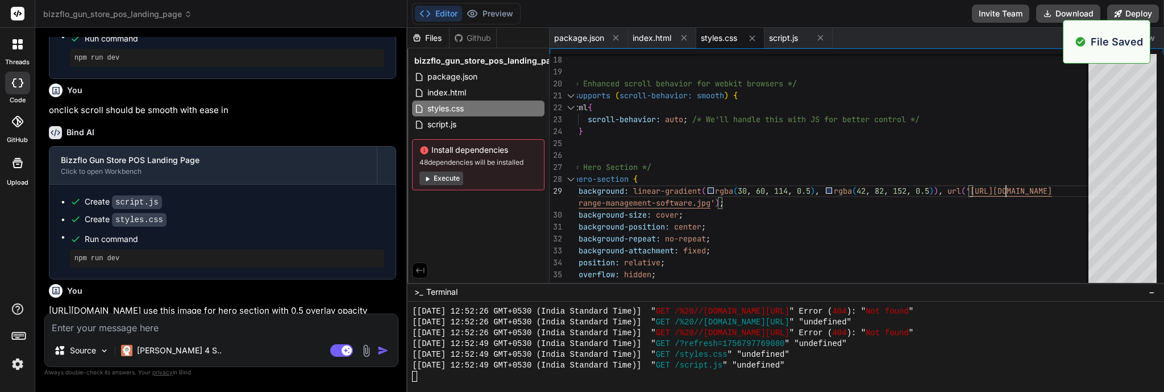
click at [1024, 36] on div "package.json index.html styles.css script.js" at bounding box center [813, 38] width 527 height 20
click at [1137, 39] on span "Show preview" at bounding box center [1127, 37] width 56 height 11
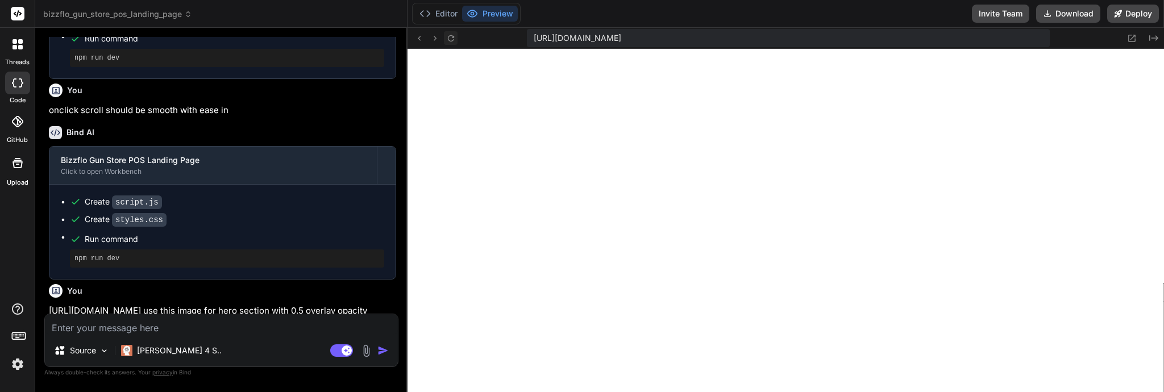
click at [448, 43] on icon at bounding box center [451, 39] width 10 height 10
click at [454, 35] on icon at bounding box center [451, 39] width 10 height 10
click at [454, 38] on icon at bounding box center [451, 39] width 10 height 10
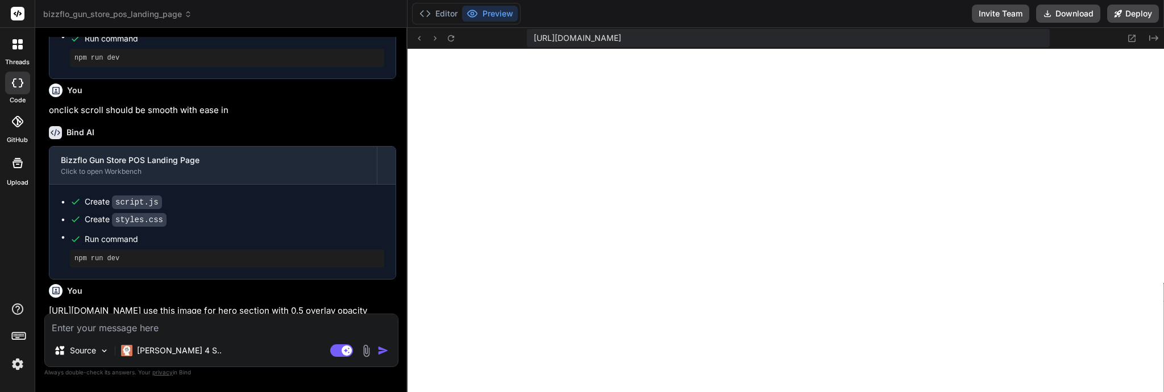
scroll to position [3272, 0]
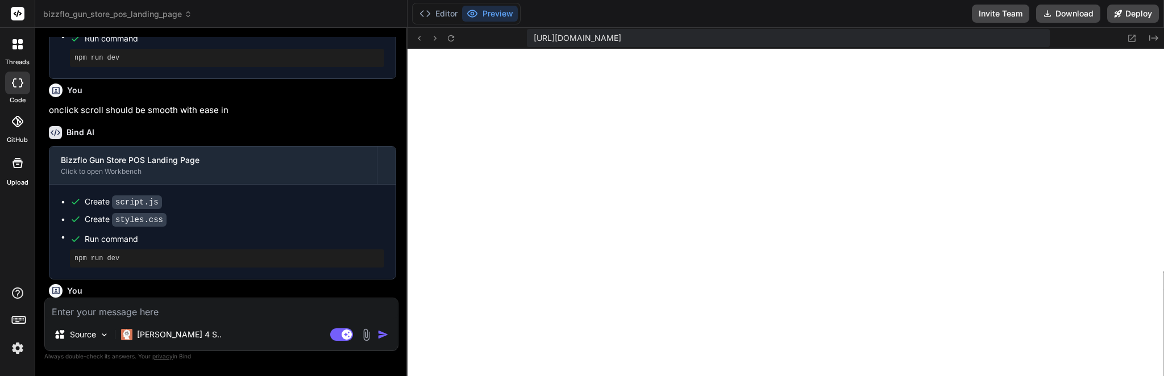
type textarea "x"
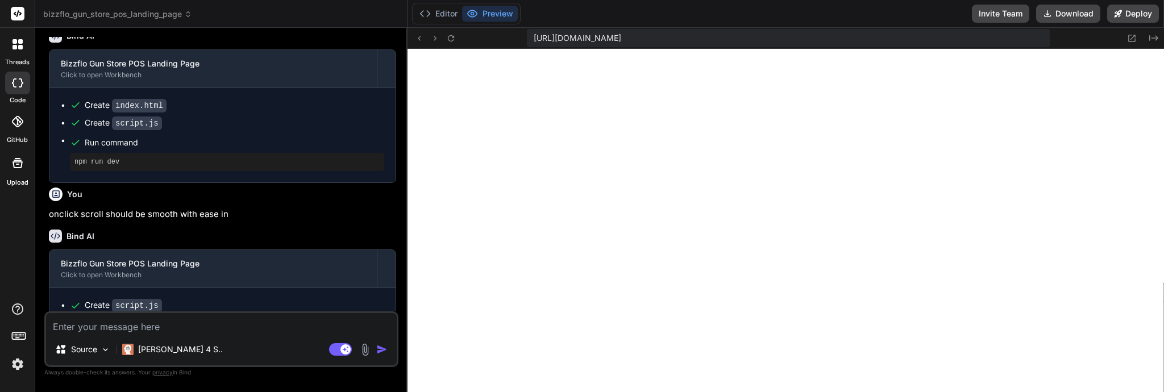
scroll to position [400, 0]
click at [1150, 36] on icon at bounding box center [1153, 38] width 9 height 6
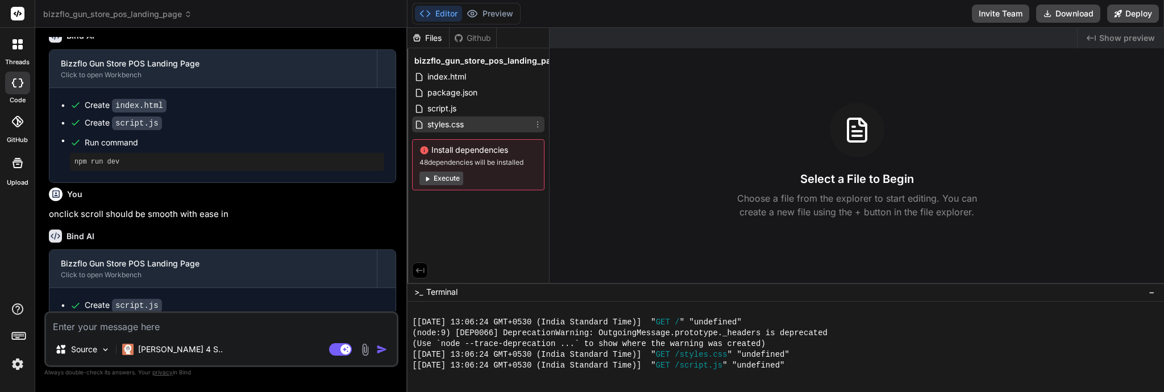
click at [449, 124] on span "styles.css" at bounding box center [445, 125] width 39 height 14
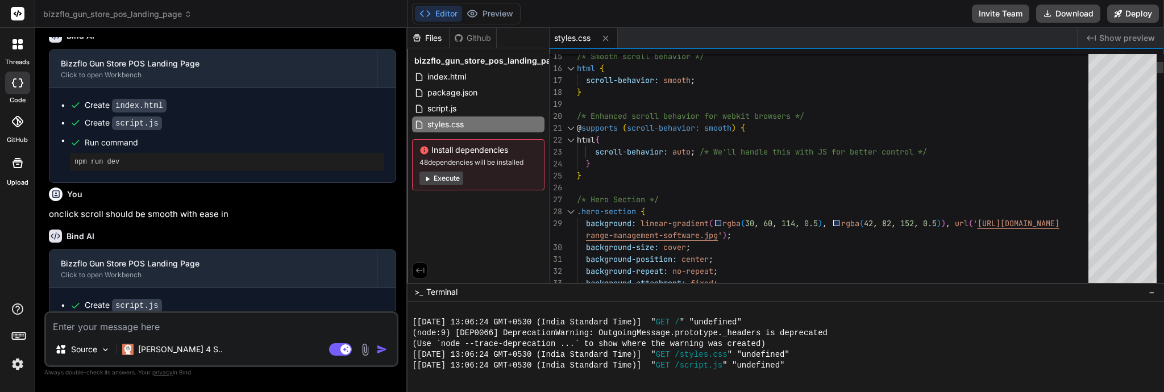
type textarea "x"
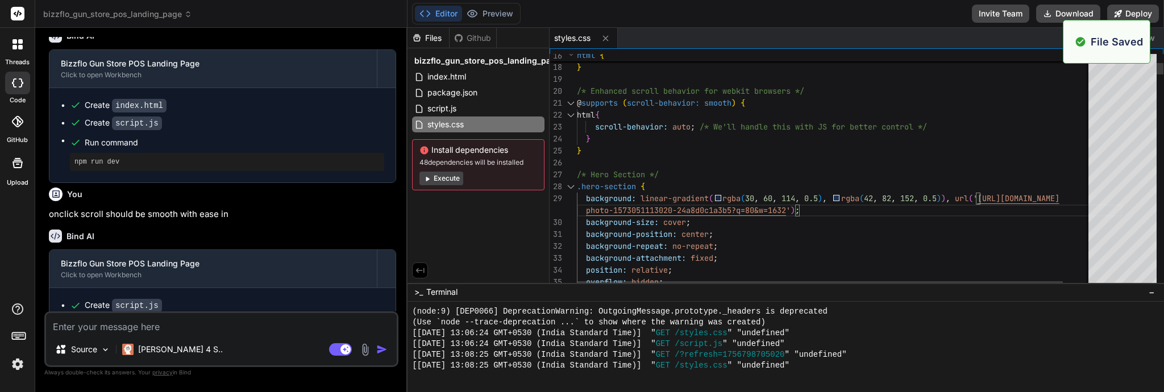
scroll to position [432, 0]
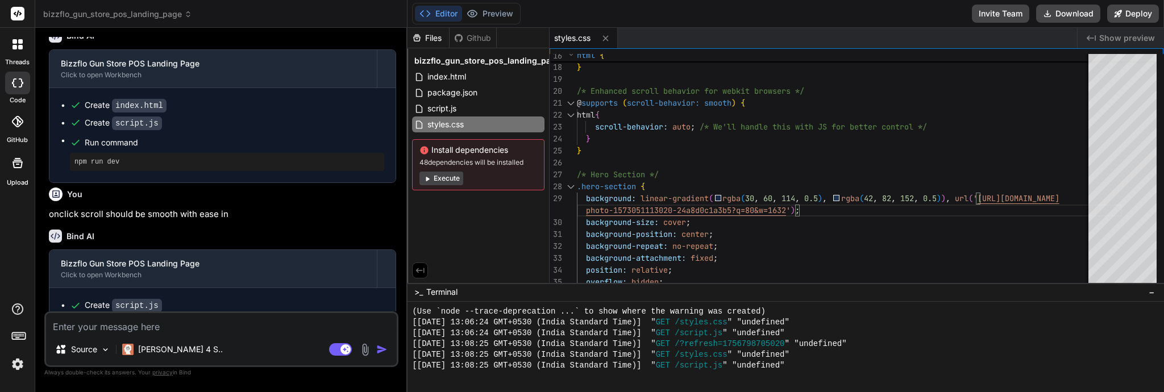
click at [1132, 30] on div "Created with Pixso. Show preview" at bounding box center [1121, 38] width 86 height 20
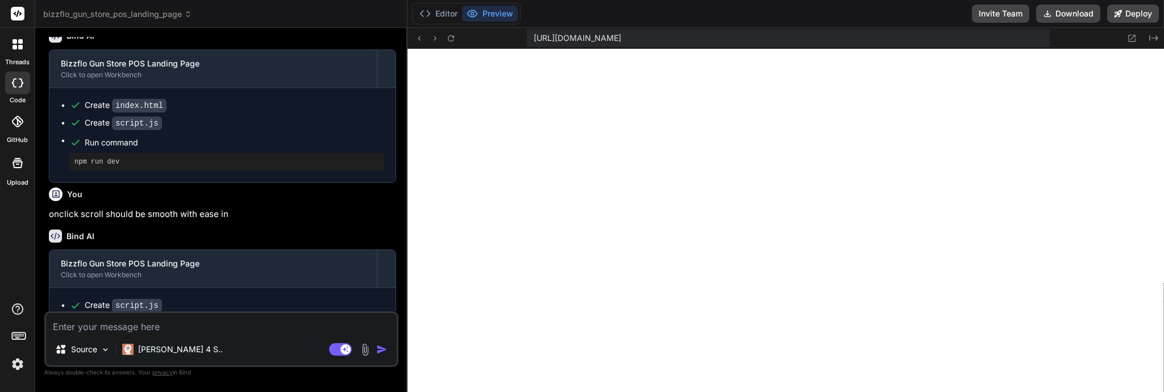
scroll to position [454, 0]
click at [139, 327] on textarea at bounding box center [221, 323] width 351 height 20
type textarea "i"
type textarea "x"
type textarea "in"
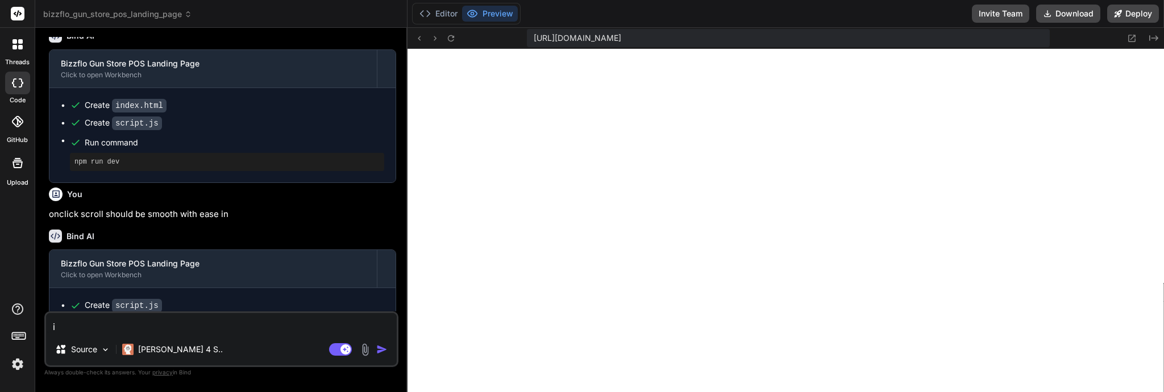
type textarea "x"
type textarea "in"
type textarea "x"
type textarea "in h"
type textarea "x"
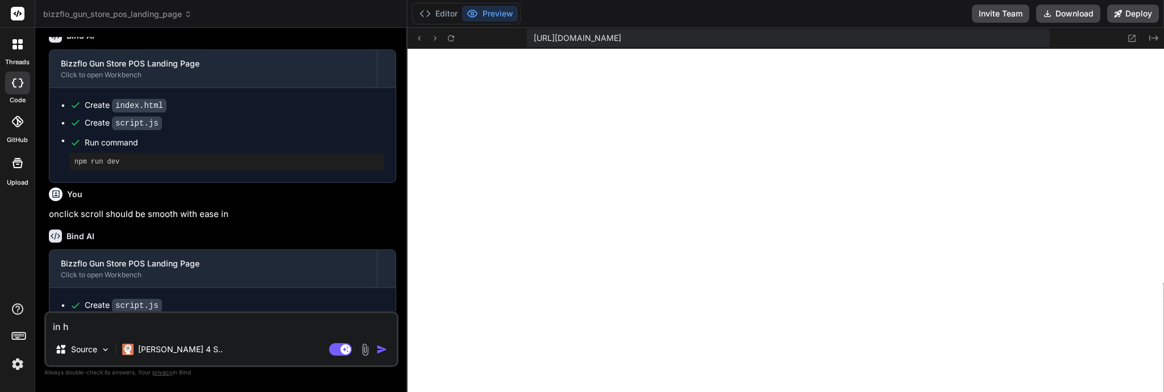
type textarea "in he"
type textarea "x"
type textarea "in her"
type textarea "x"
type textarea "in hero"
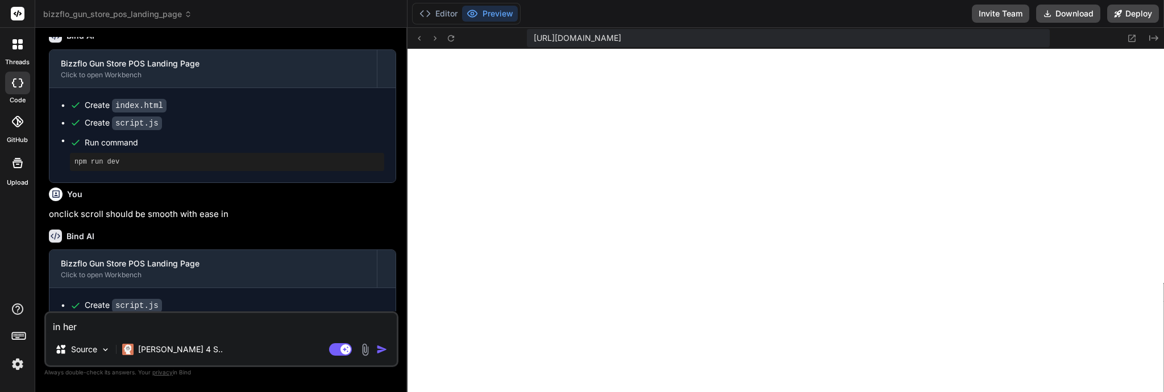
type textarea "x"
type textarea "in hero"
type textarea "x"
type textarea "in hero s"
type textarea "x"
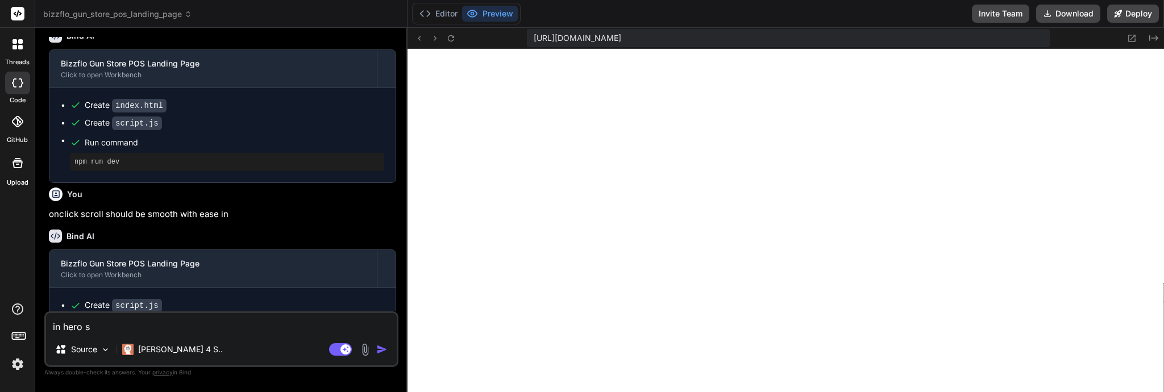
type textarea "in hero se"
type textarea "x"
type textarea "in hero sec"
type textarea "x"
type textarea "in hero seci"
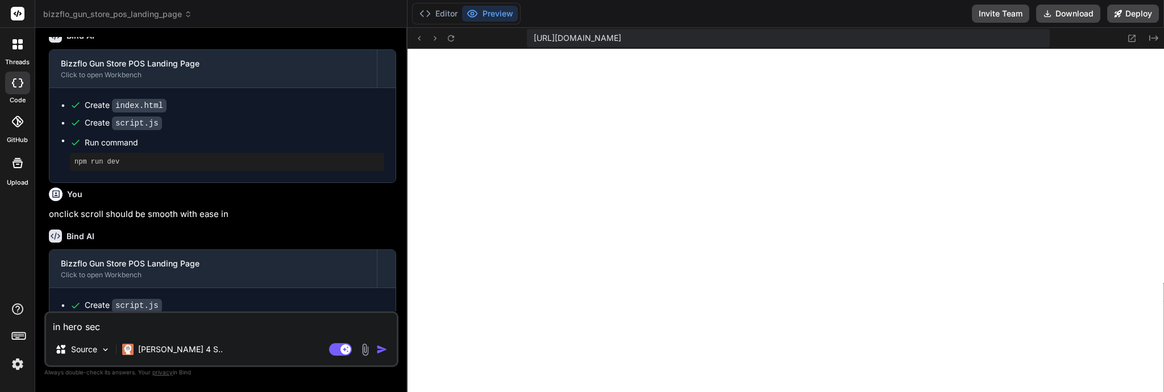
type textarea "x"
type textarea "in hero secit"
type textarea "x"
type textarea "in hero secito"
type textarea "x"
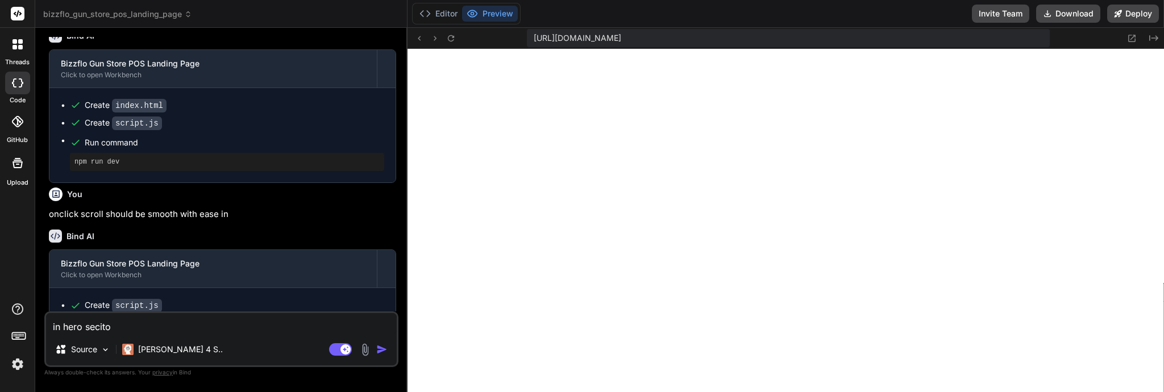
type textarea "in hero seciton"
type textarea "x"
type textarea "in hero seciton"
type textarea "x"
type textarea "in hero seciton r"
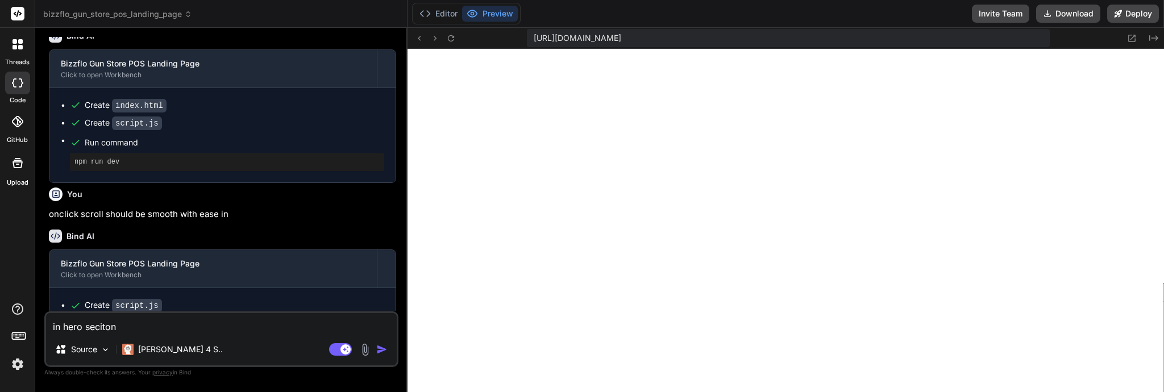
type textarea "x"
type textarea "in hero seciton re"
type textarea "x"
type textarea "in hero seciton r"
type textarea "x"
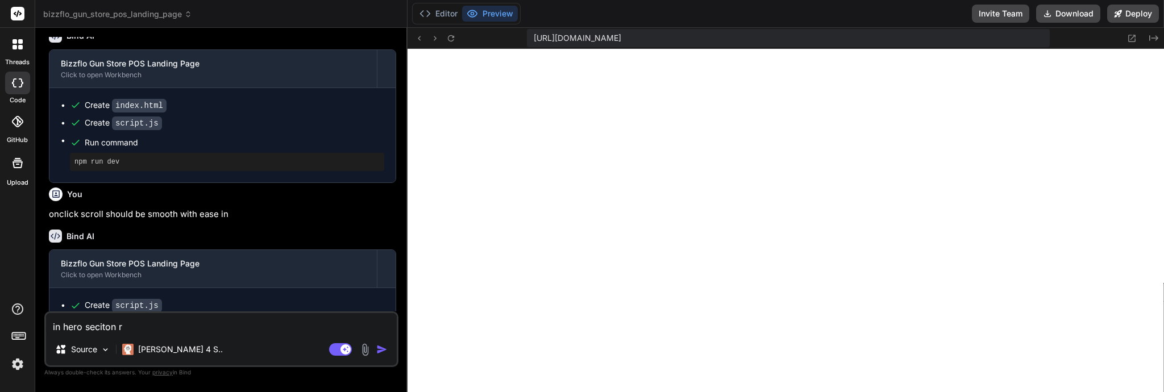
type textarea "in hero seciton"
type textarea "x"
type textarea "in hero seciton"
type textarea "x"
type textarea "in hero secito"
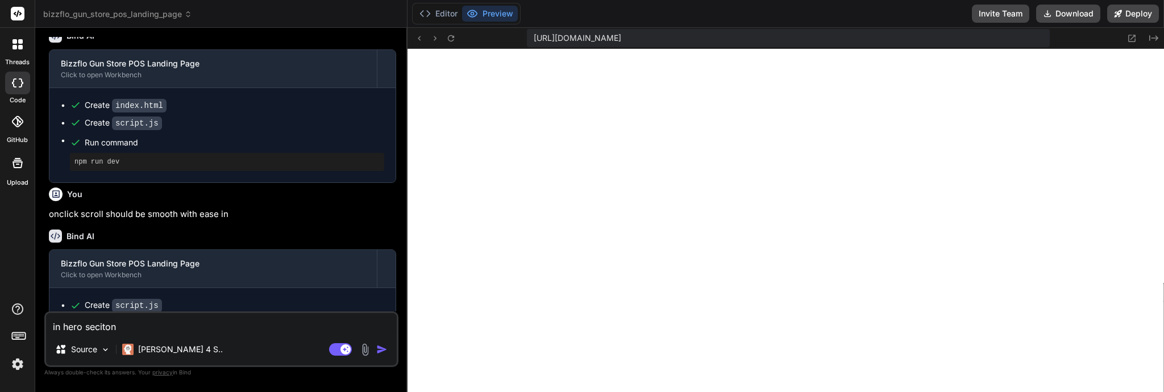
type textarea "x"
type textarea "in hero secit"
type textarea "x"
type textarea "in hero seci"
type textarea "x"
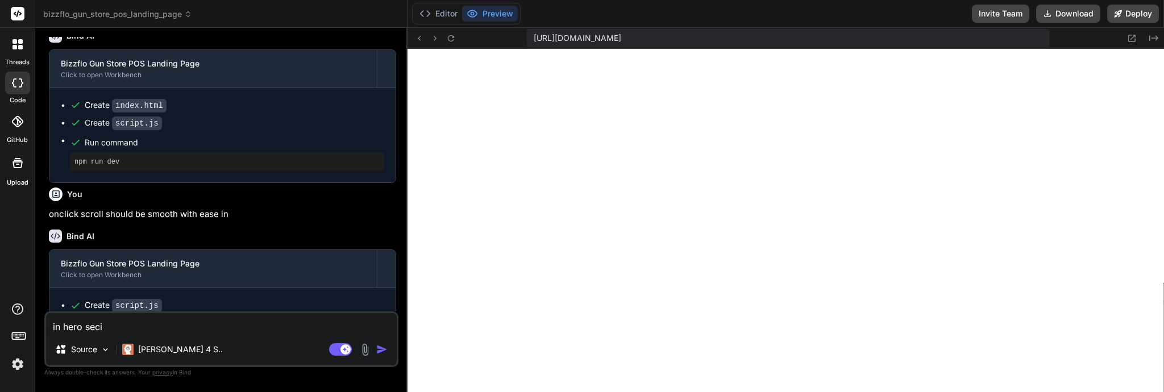
type textarea "in hero secit"
type textarea "x"
type textarea "in hero seciti"
type textarea "x"
type textarea "in hero secitio"
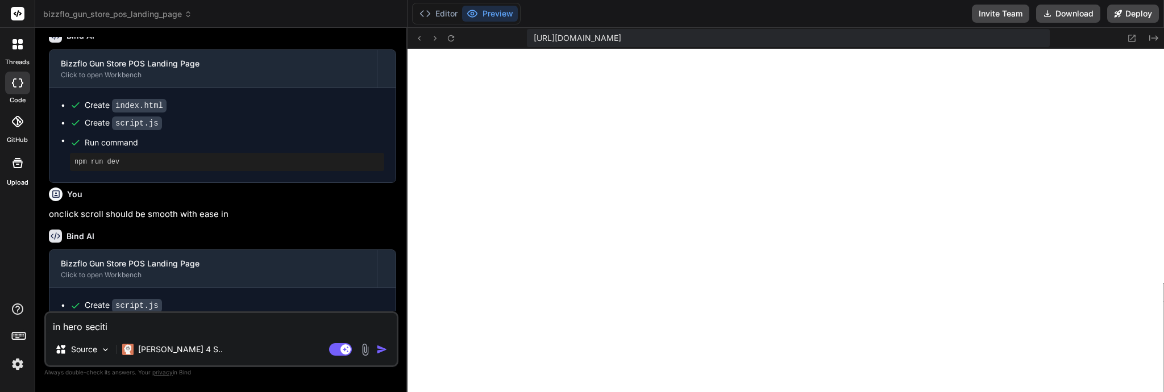
type textarea "x"
type textarea "in hero seciti"
type textarea "x"
type textarea "in hero secit"
type textarea "x"
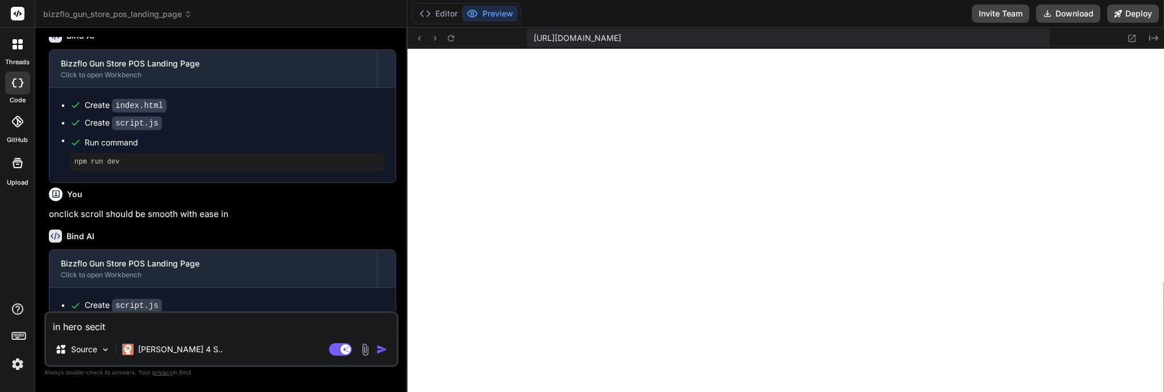
type textarea "in hero seci"
type textarea "x"
type textarea "in hero sec"
type textarea "x"
type textarea "in hero sect"
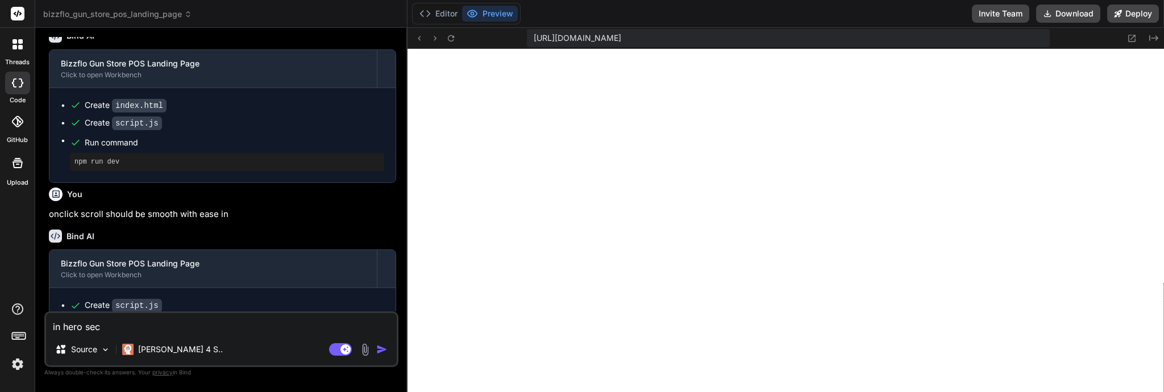
type textarea "x"
type textarea "in hero secti"
type textarea "x"
type textarea "in hero sectio"
type textarea "x"
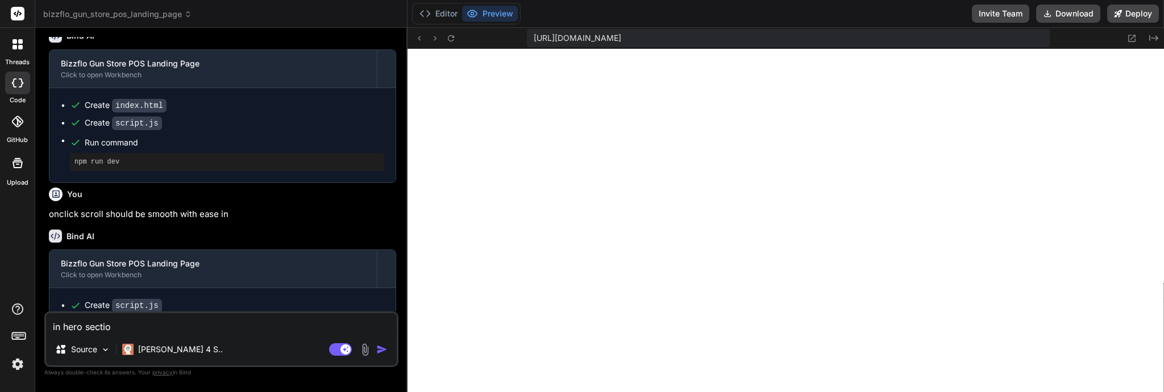
type textarea "in hero section"
type textarea "x"
type textarea "in hero section"
type textarea "x"
type textarea "in hero section r"
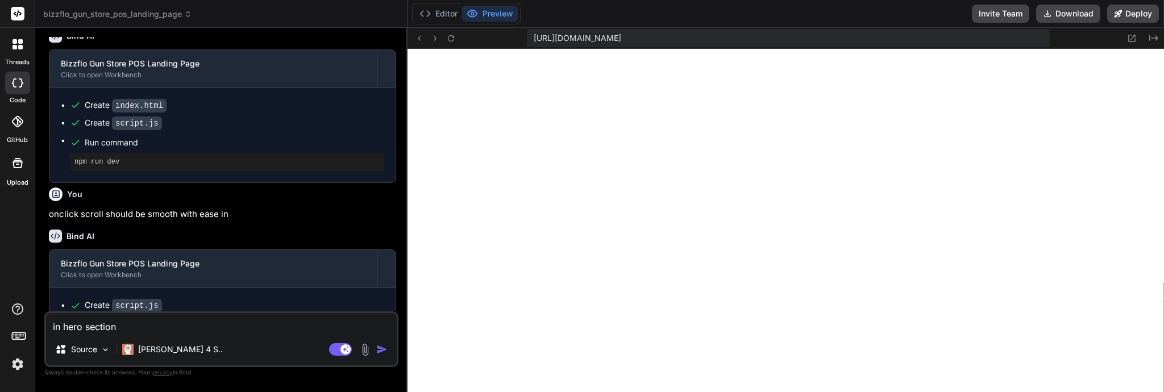
type textarea "x"
type textarea "in hero section re"
type textarea "x"
type textarea "in hero section rem"
type textarea "x"
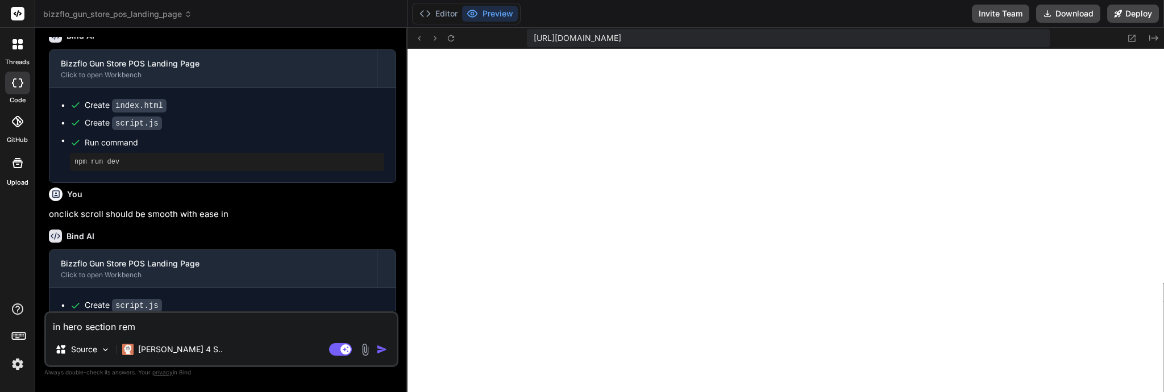
type textarea "in hero section remo"
type textarea "x"
type textarea "in hero section remov"
type textarea "x"
type textarea "in hero section remove"
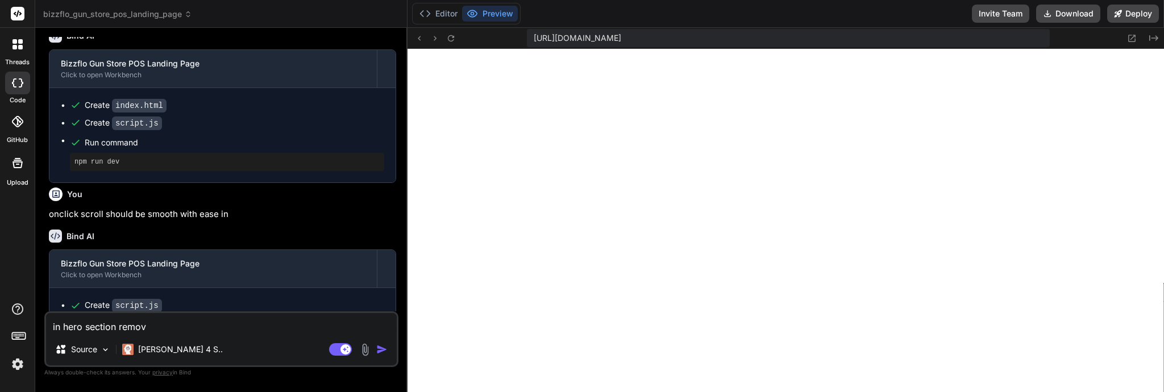
type textarea "x"
type textarea "in hero section remove"
type textarea "x"
type textarea "in hero section remove i"
type textarea "x"
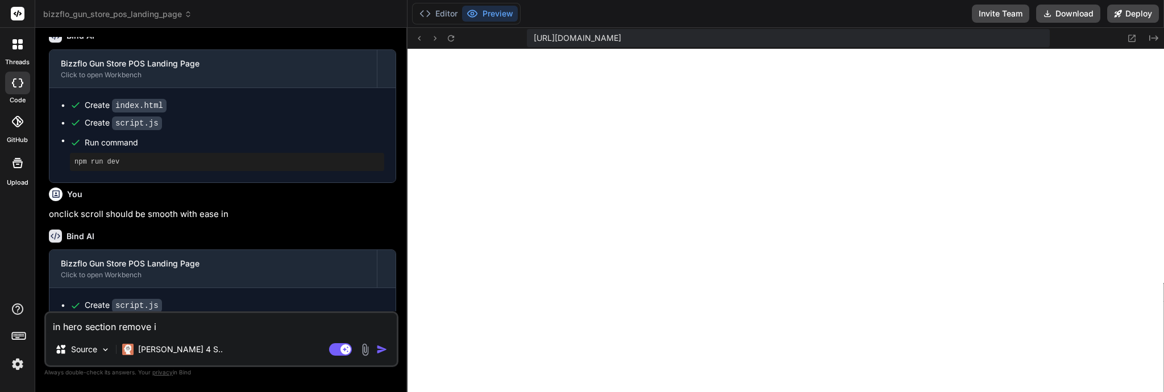
type textarea "in hero section remove im"
type textarea "x"
type textarea "in hero section remove ima"
type textarea "x"
type textarea "in hero section remove imag"
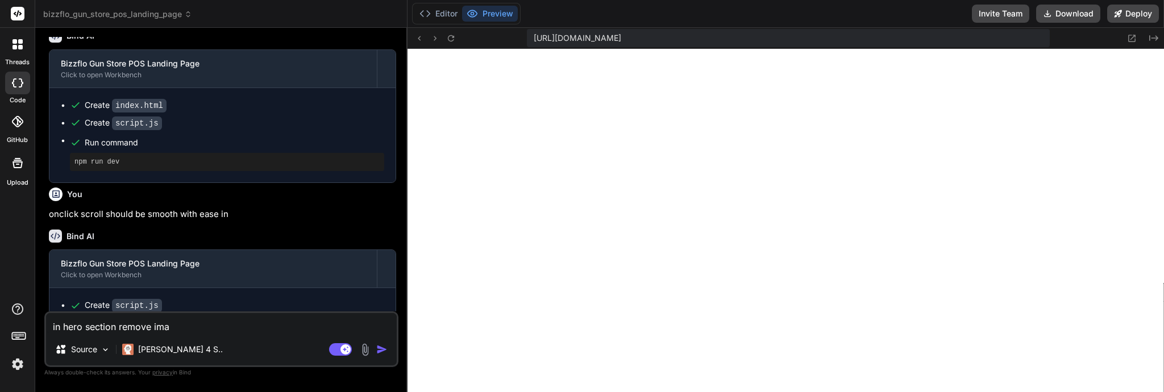
type textarea "x"
type textarea "in hero section remove image"
type textarea "x"
type textarea "in hero section remove image"
type textarea "x"
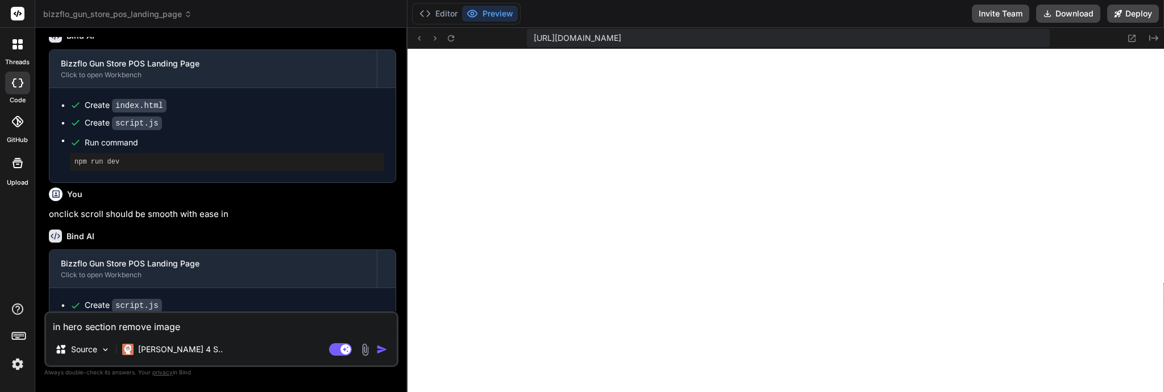
type textarea "in hero section remove image b"
type textarea "x"
type textarea "in hero section remove image bl"
type textarea "x"
type textarea "in hero section remove image blo"
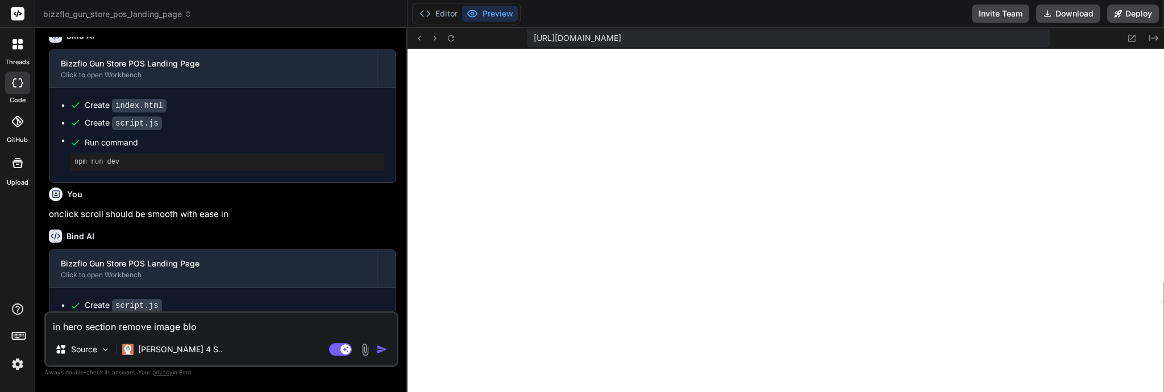
type textarea "x"
type textarea "in hero section remove image bloc"
type textarea "x"
type textarea "in hero section remove image block"
type textarea "x"
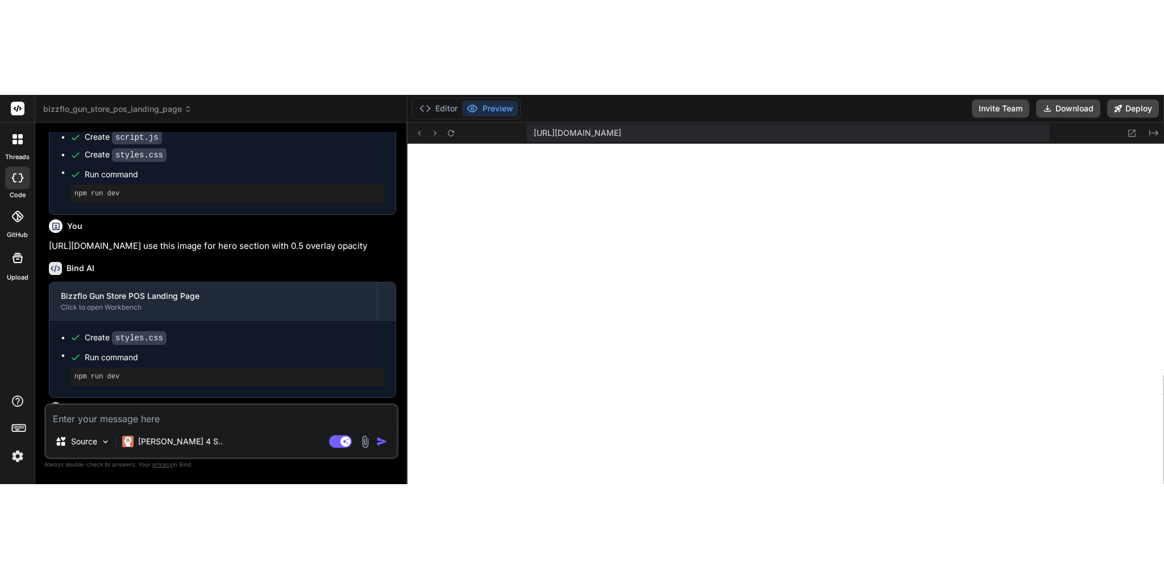
scroll to position [853, 0]
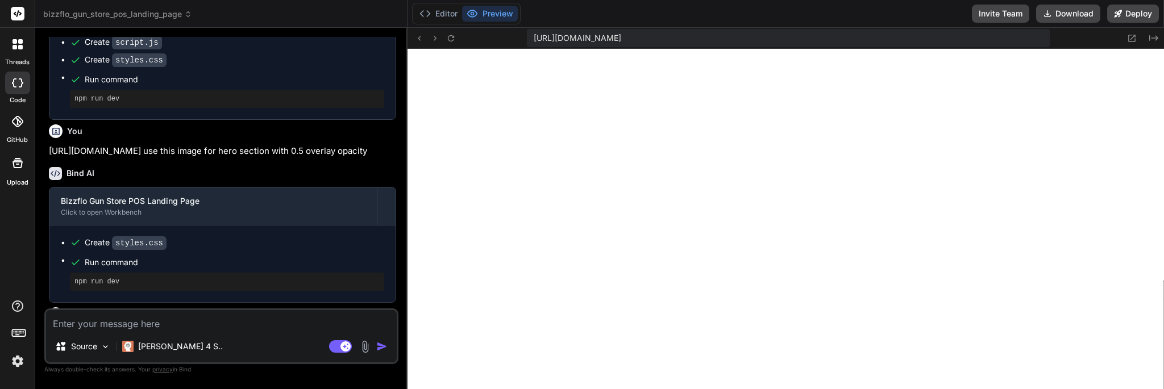
type textarea "x"
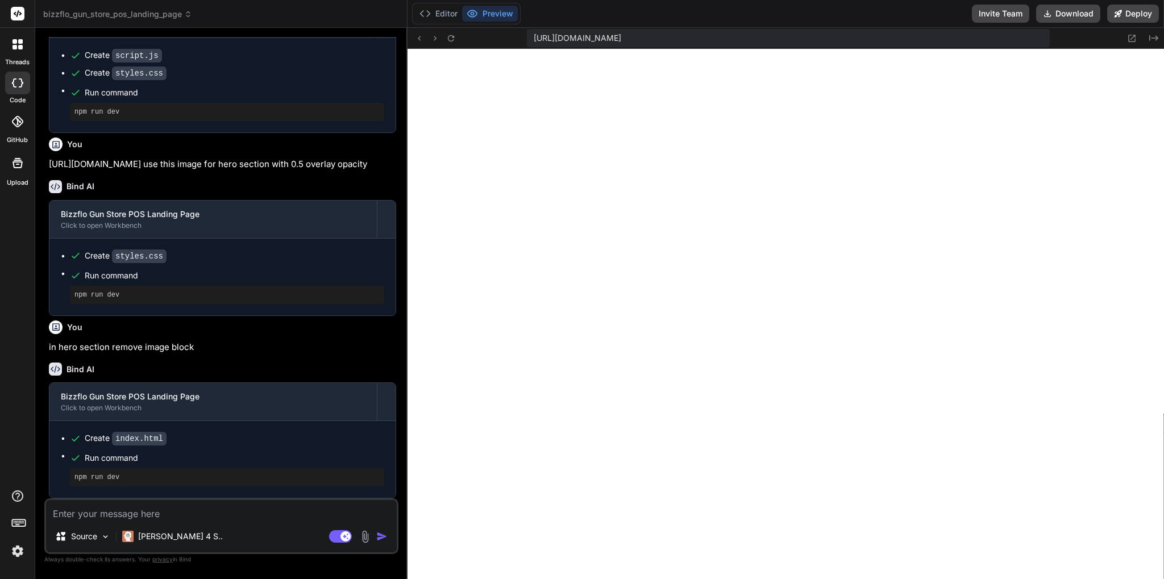
scroll to position [799, 0]
click at [1153, 37] on icon "Created with Pixso." at bounding box center [1153, 38] width 9 height 9
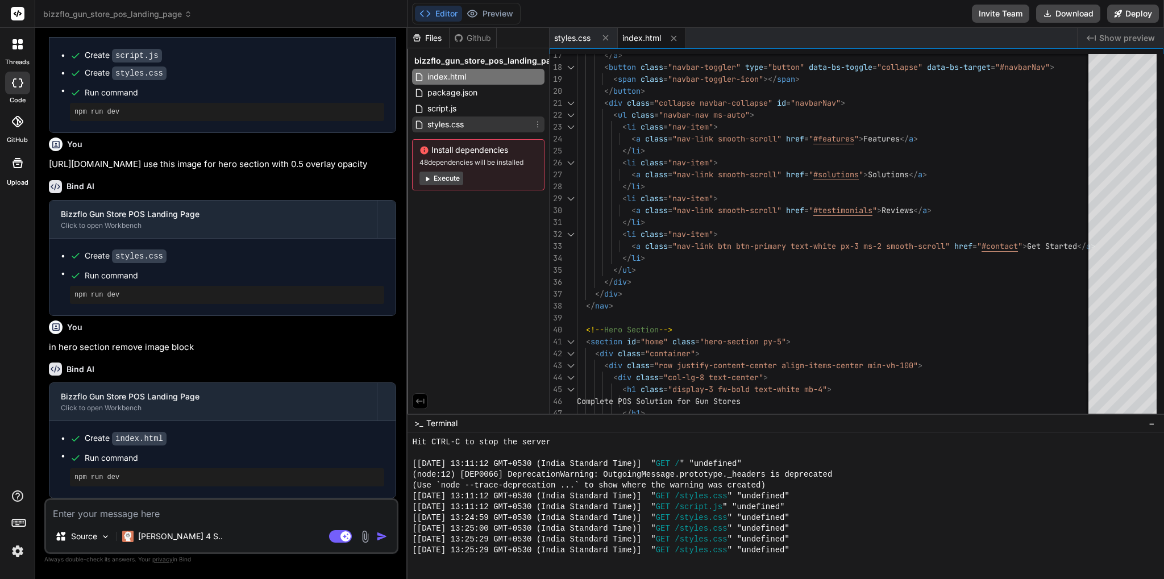
click at [464, 124] on span "styles.css" at bounding box center [445, 125] width 39 height 14
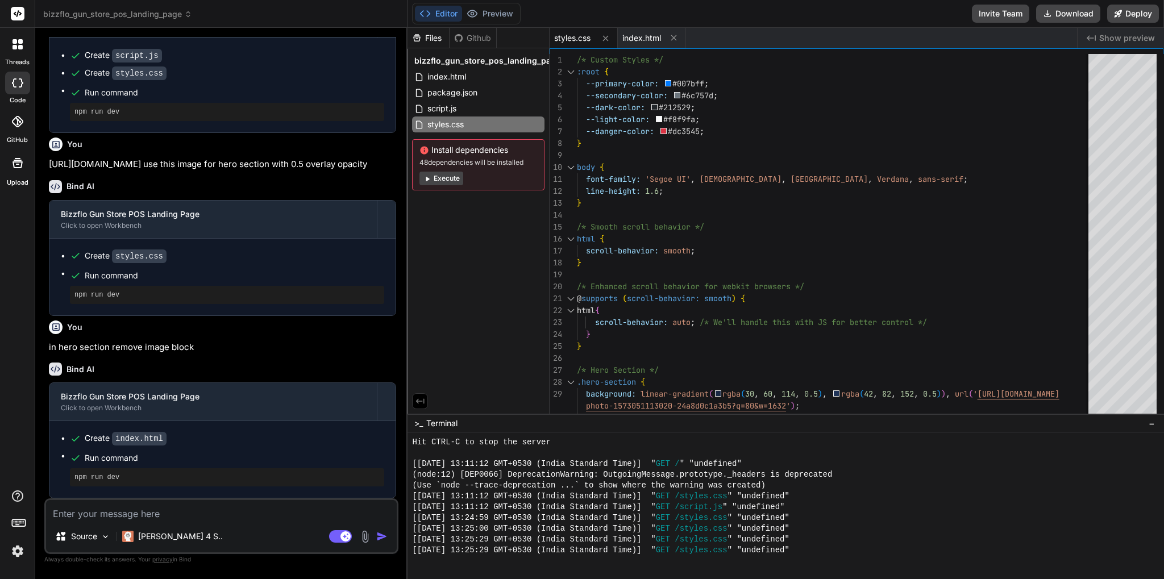
click at [122, 392] on textarea at bounding box center [221, 510] width 351 height 20
type textarea "u"
type textarea "x"
type textarea "us"
type textarea "x"
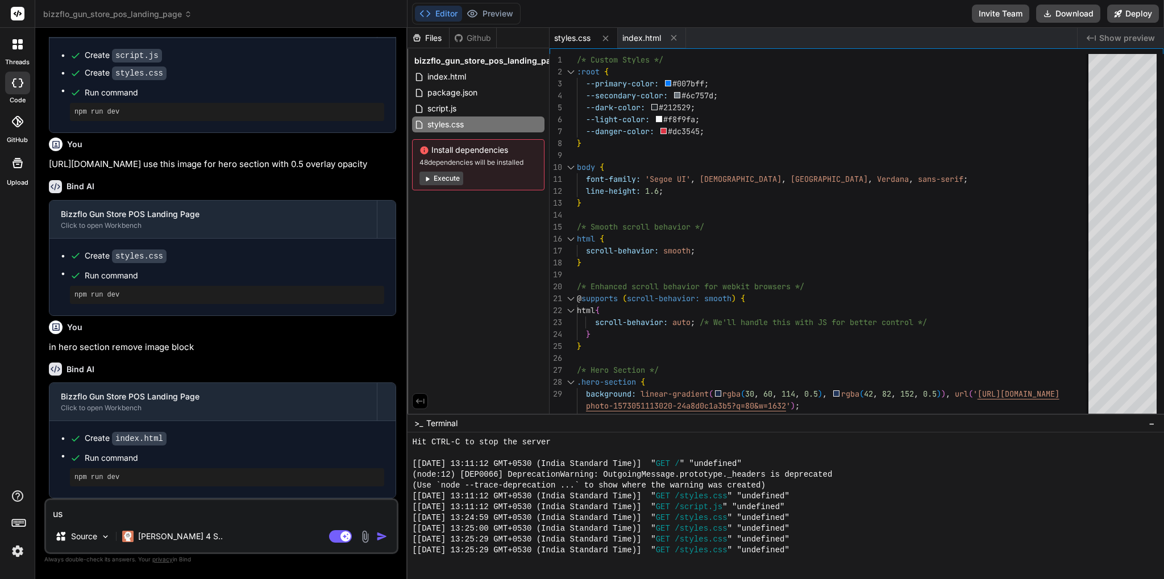
type textarea "use"
type textarea "x"
type textarea "user"
type textarea "x"
type textarea "user"
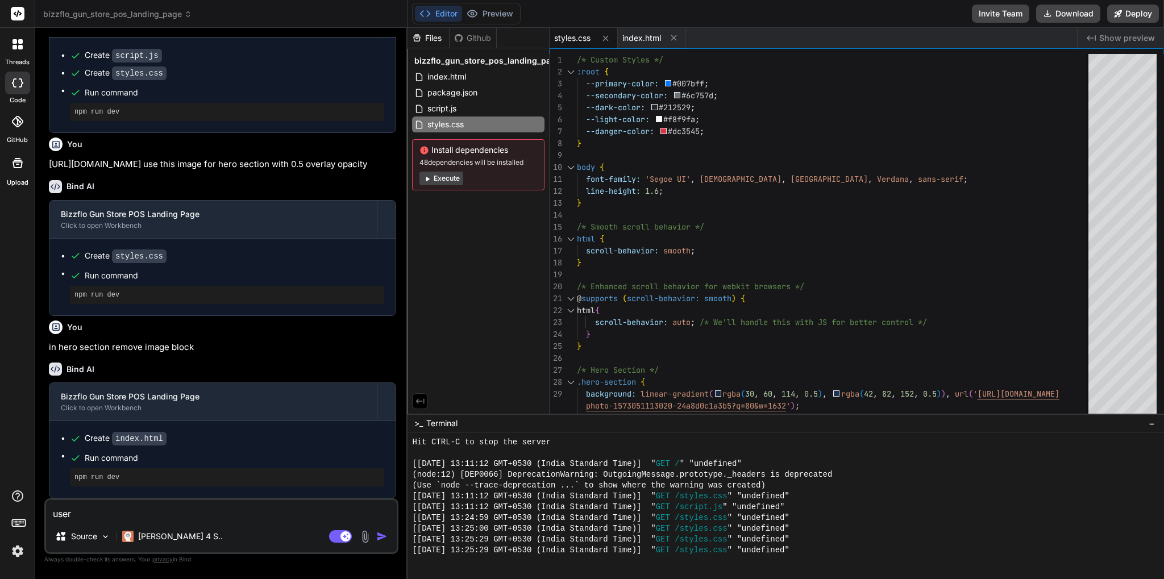
type textarea "x"
type textarea "user"
type textarea "x"
type textarea "use"
type textarea "x"
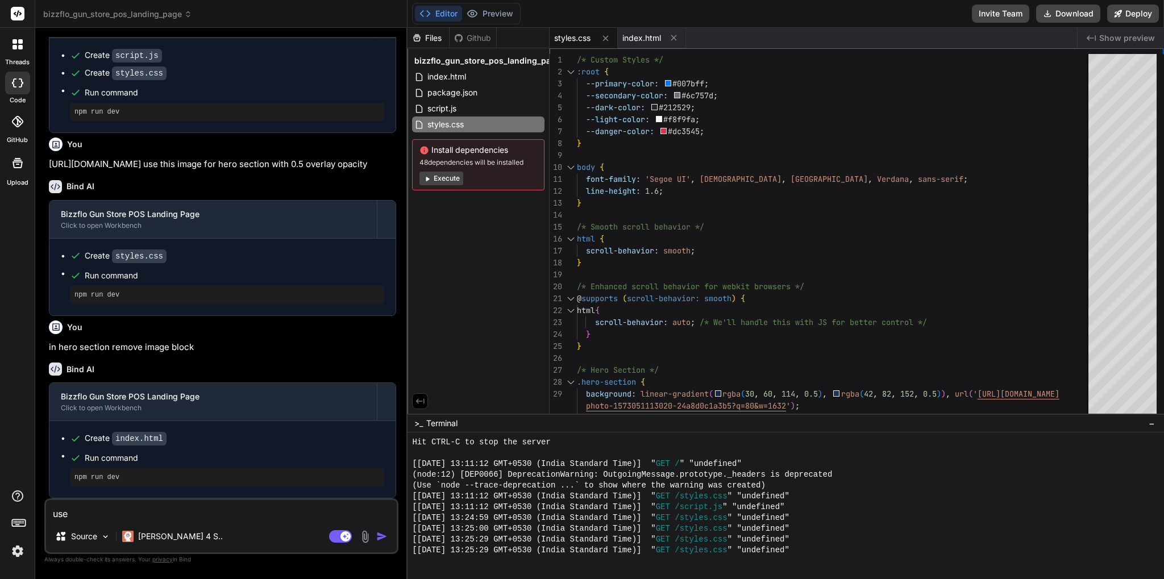
type textarea "use"
type textarea "x"
type textarea "use o"
type textarea "x"
type textarea "use op"
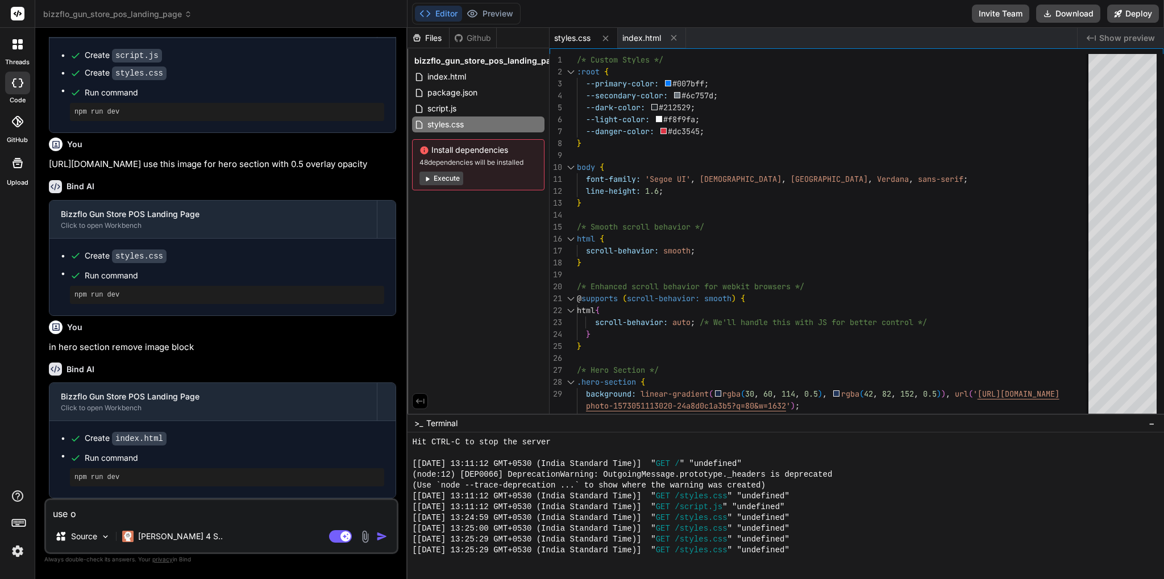
type textarea "x"
type textarea "use ope"
type textarea "x"
type textarea "use open"
type textarea "x"
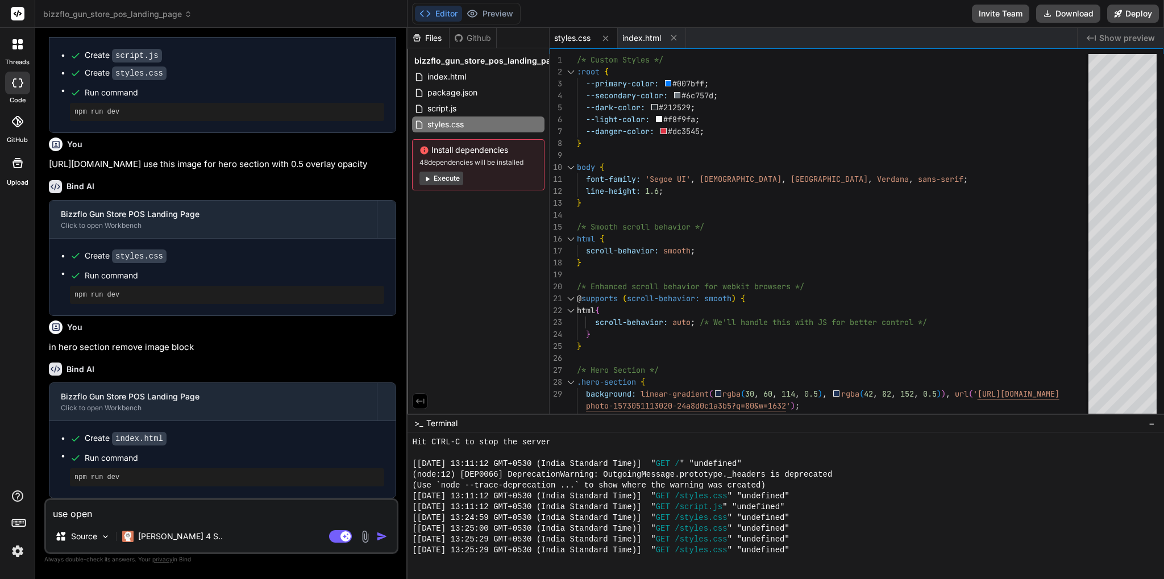
type textarea "use open"
type textarea "x"
type textarea "use open s"
type textarea "x"
type textarea "use open sa"
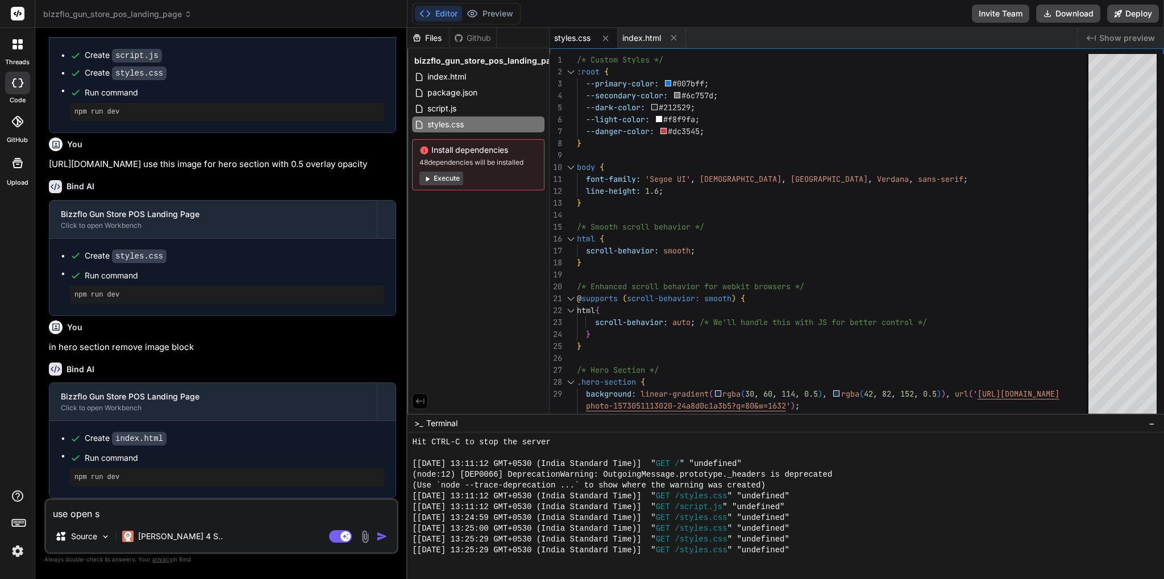
type textarea "x"
type textarea "use open san"
type textarea "x"
type textarea "use open sans"
type textarea "x"
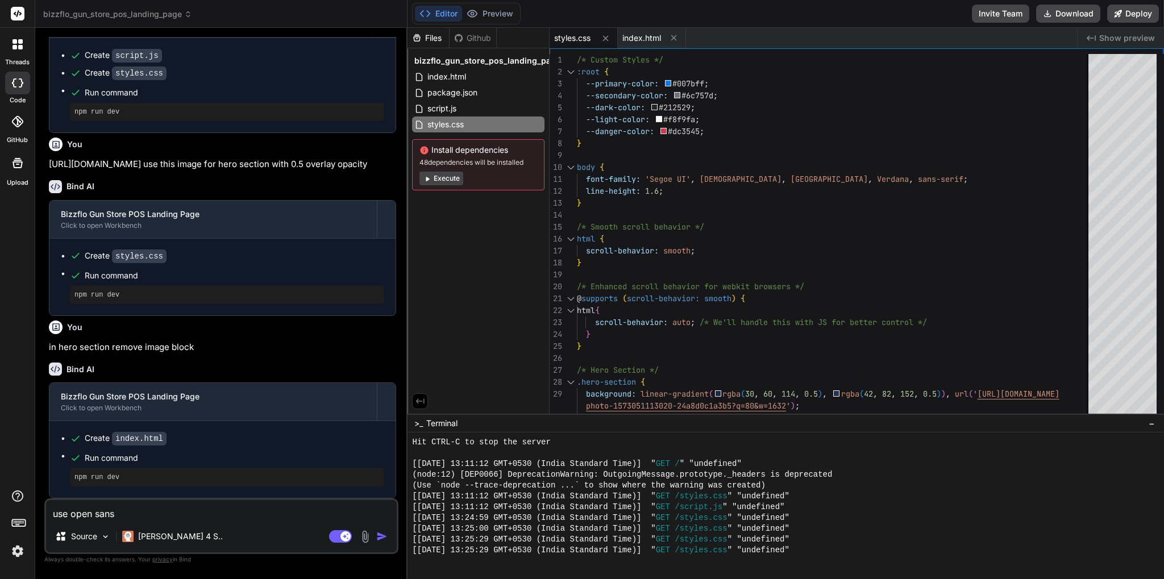
type textarea "use open sans"
type textarea "x"
type textarea "use open sans f"
type textarea "x"
type textarea "use open sans fo"
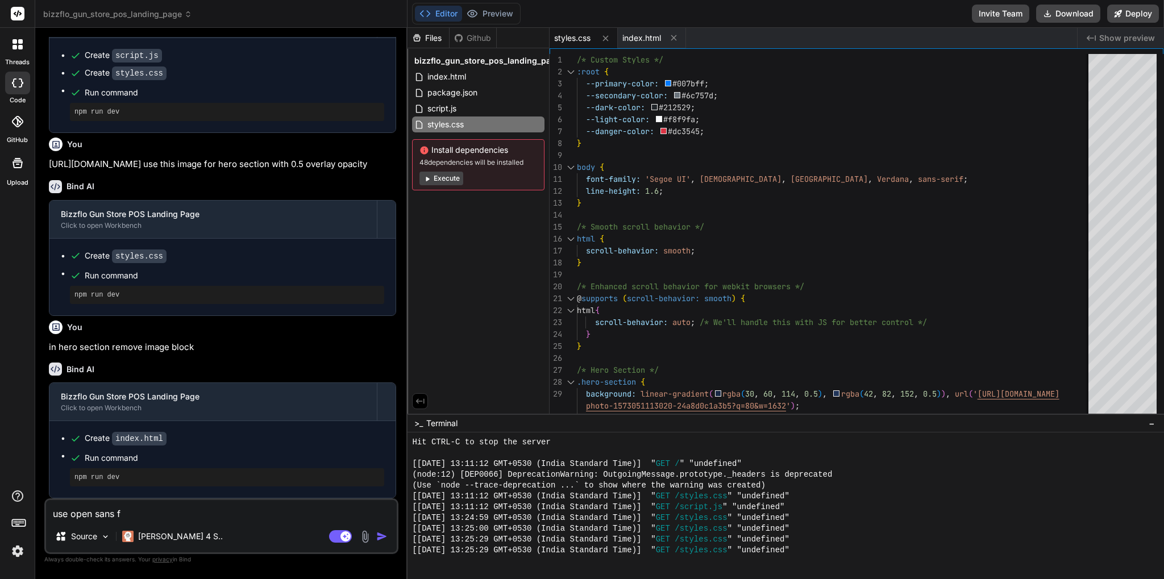
type textarea "x"
type textarea "use open sans for"
type textarea "x"
type textarea "use open sans forn"
type textarea "x"
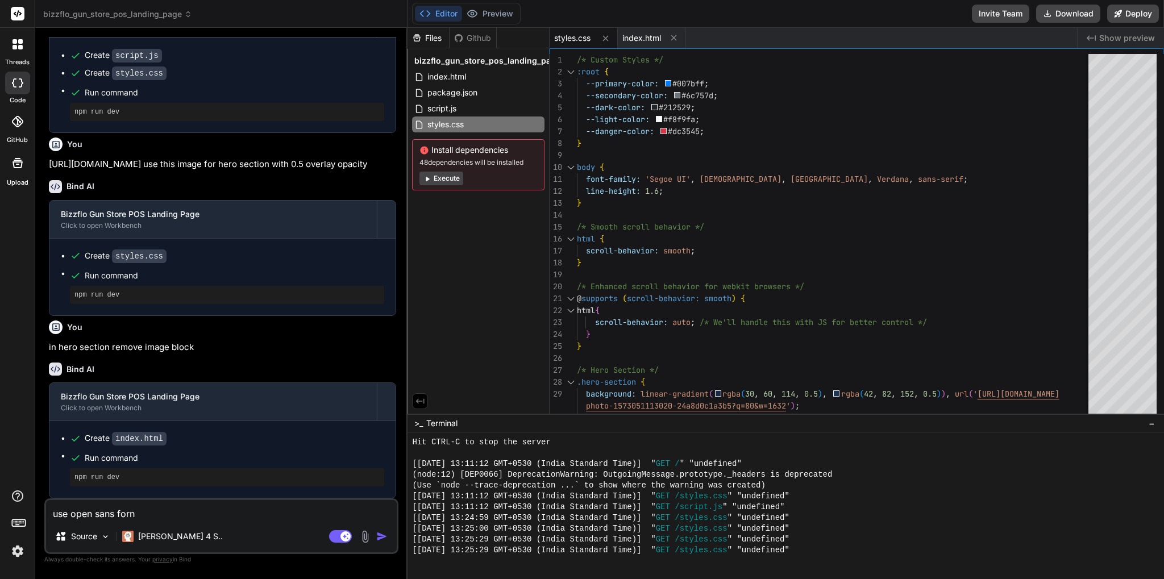
type textarea "use open sans fornt"
type textarea "x"
type textarea "use open sans fornt"
type textarea "x"
type textarea "use open sans fornt"
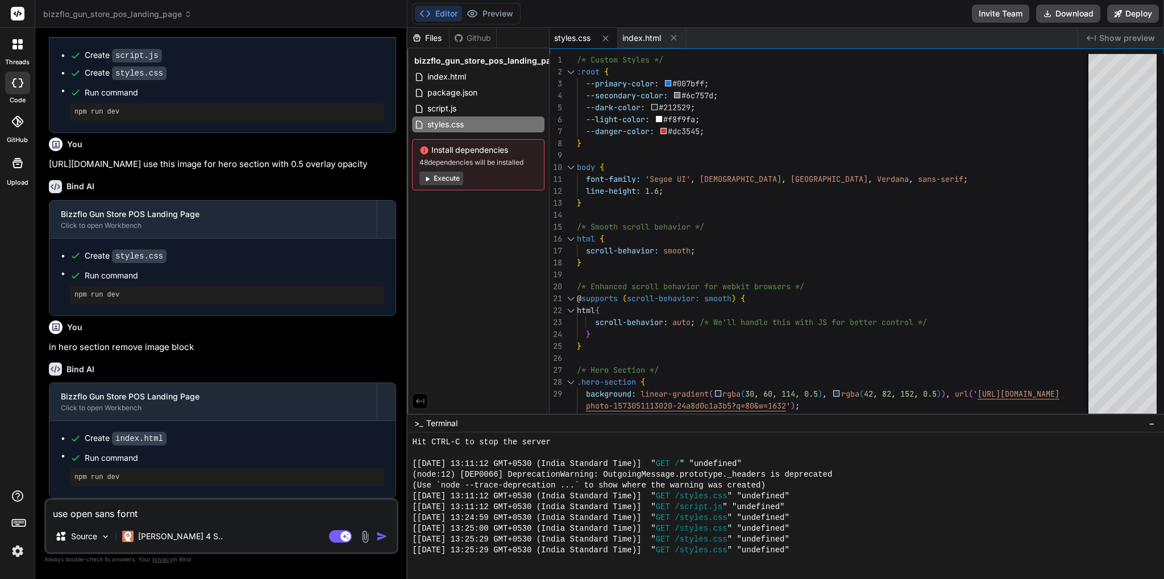
type textarea "x"
type textarea "use open sans forn"
type textarea "x"
type textarea "use open sans for"
type textarea "x"
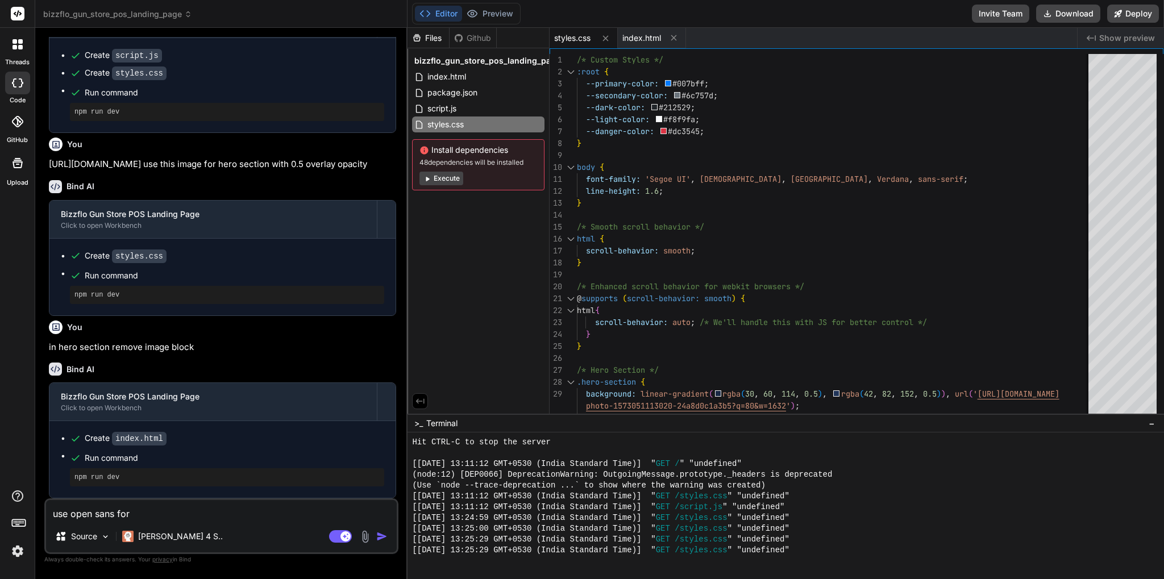
type textarea "use open sans forn"
type textarea "x"
type textarea "use open sans for"
type textarea "x"
type textarea "use open sans fo"
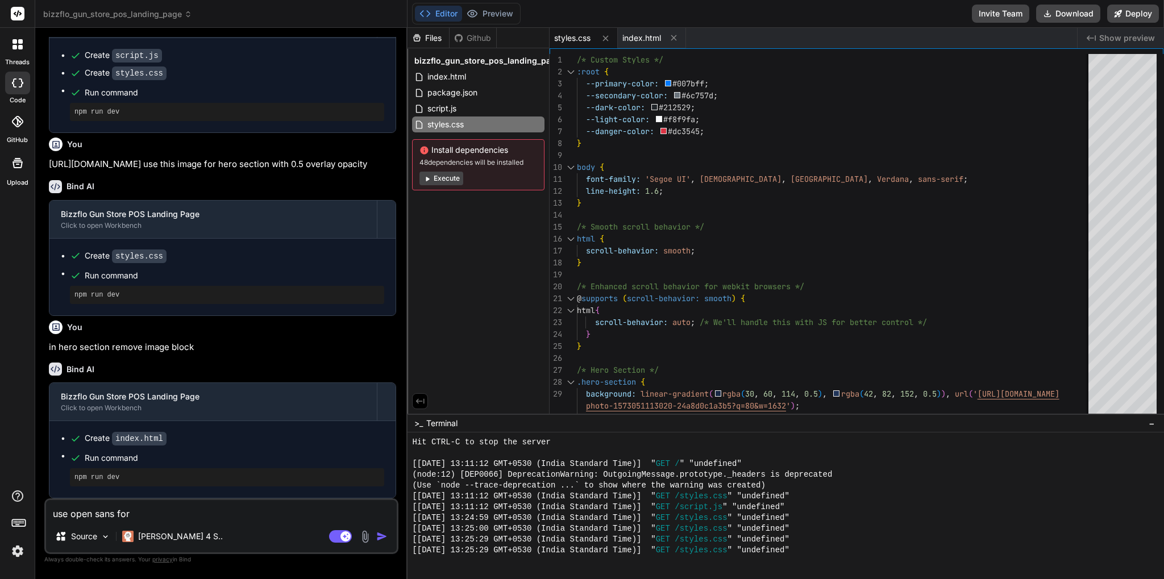
type textarea "x"
type textarea "use open sans fon"
type textarea "x"
type textarea "use open sans font"
type textarea "x"
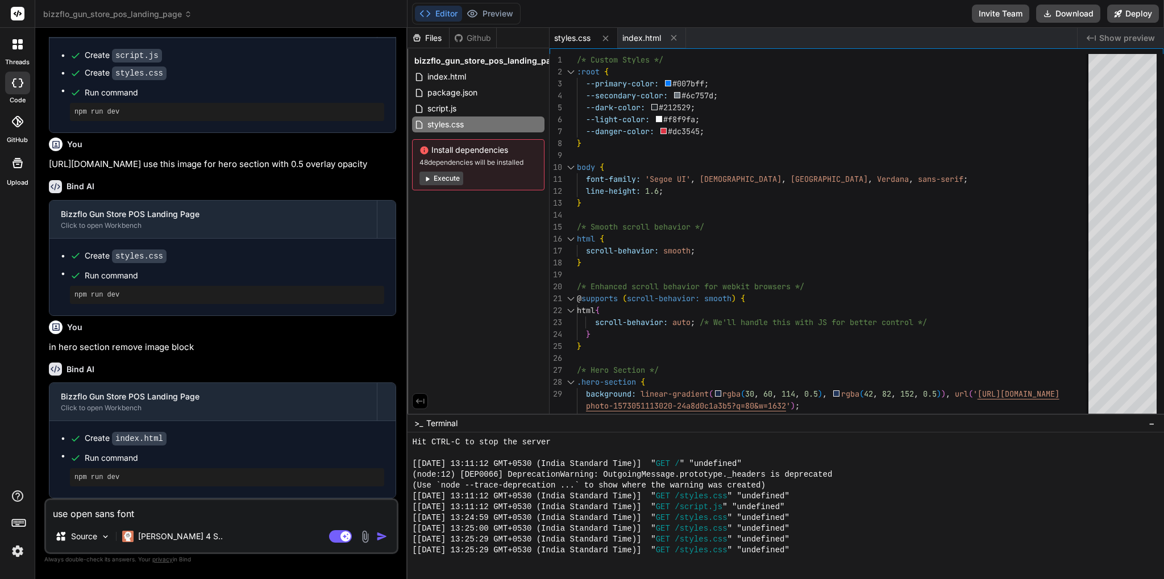
type textarea "use open sans font"
type textarea "x"
type textarea "use open sans font f"
type textarea "x"
type textarea "use open sans font fo"
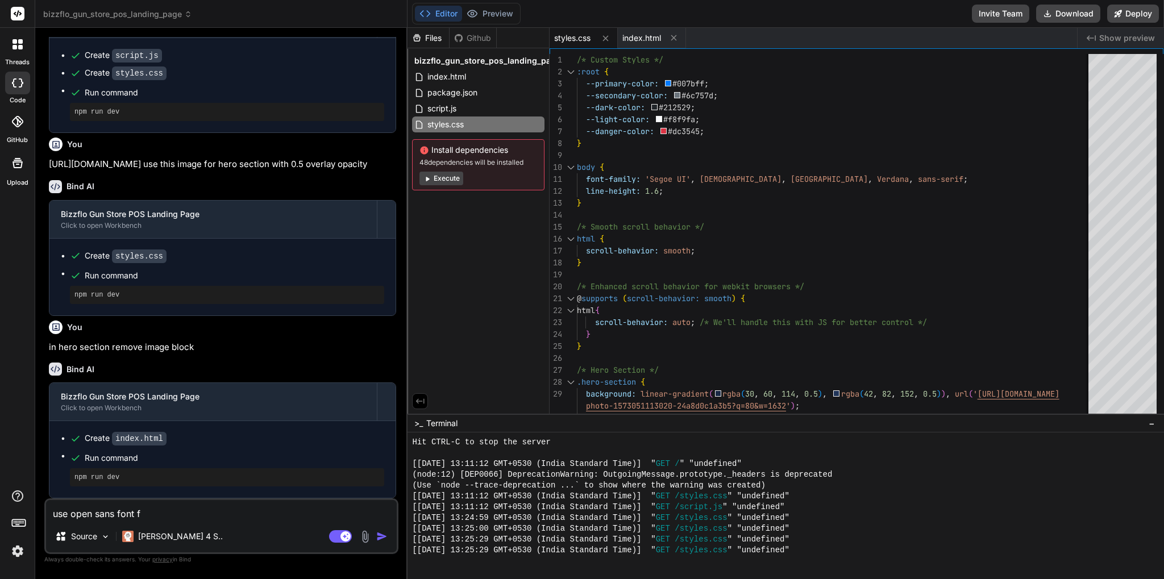
type textarea "x"
type textarea "use open sans font for"
type textarea "x"
type textarea "use open sans font for"
type textarea "x"
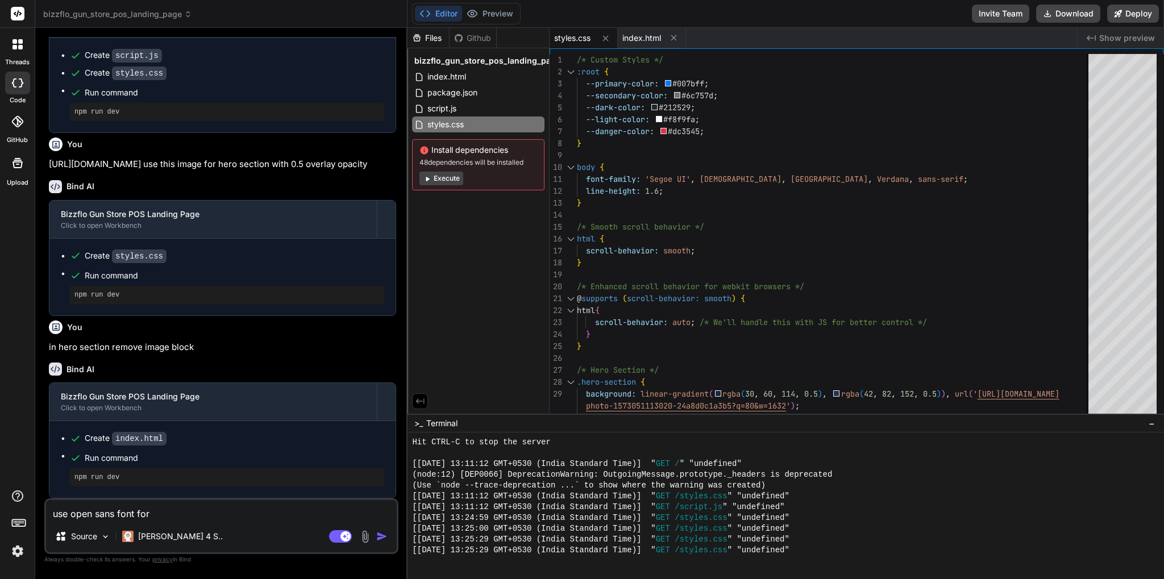
type textarea "use open sans font for t"
type textarea "x"
type textarea "use open sans font for to"
type textarea "x"
type textarea "use open sans font for tot"
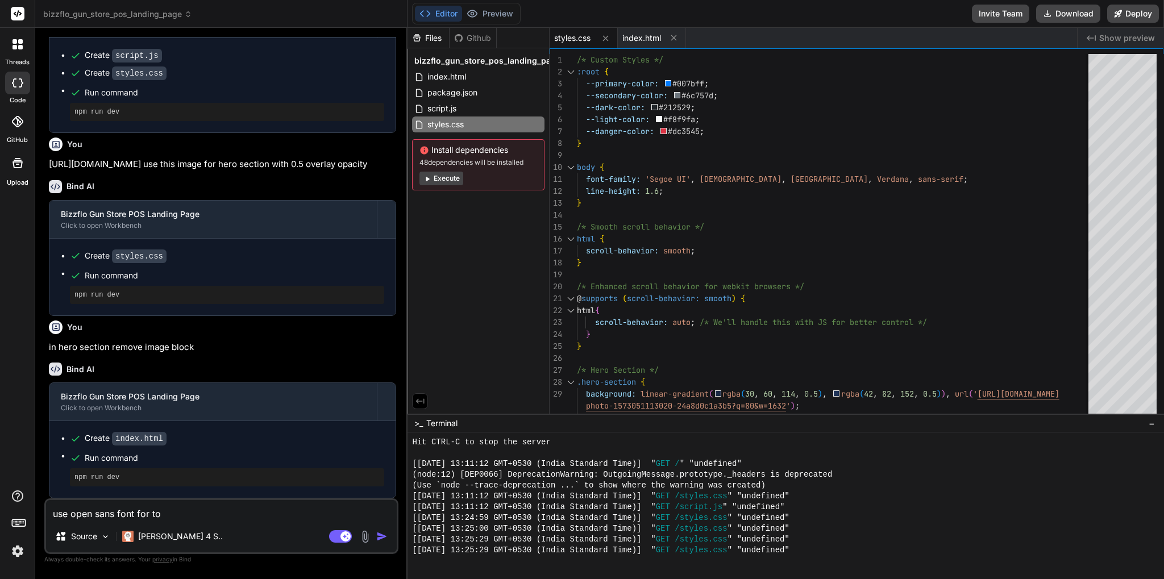
type textarea "x"
type textarea "use open sans font for tota"
type textarea "x"
type textarea "use open sans font for total"
type textarea "x"
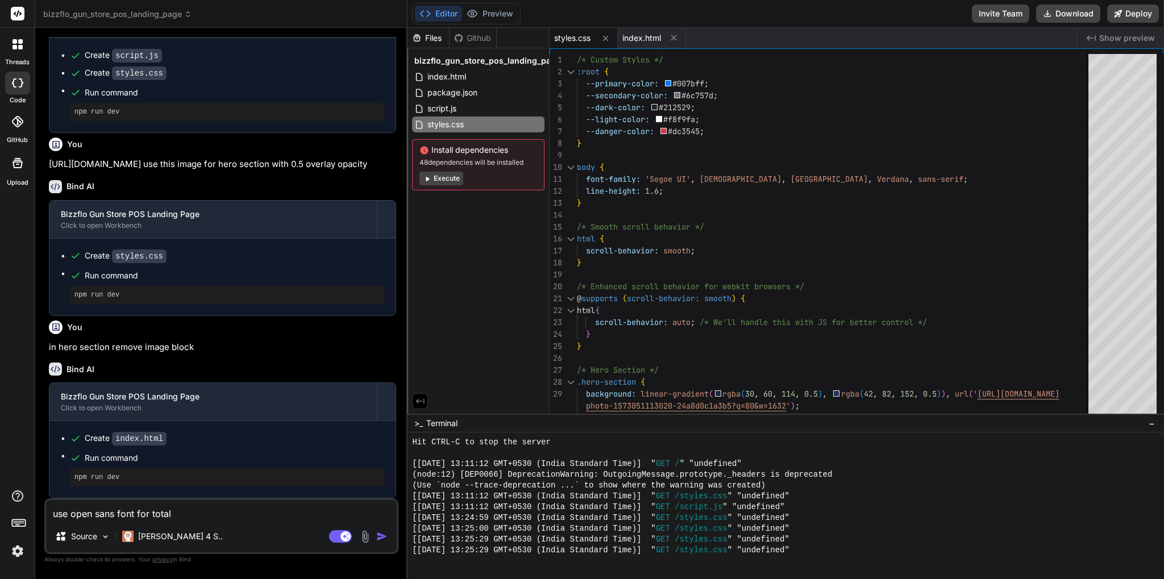
type textarea "use open sans font for total"
type textarea "x"
type textarea "use open sans font for total p"
type textarea "x"
type textarea "use open sans font for total pa"
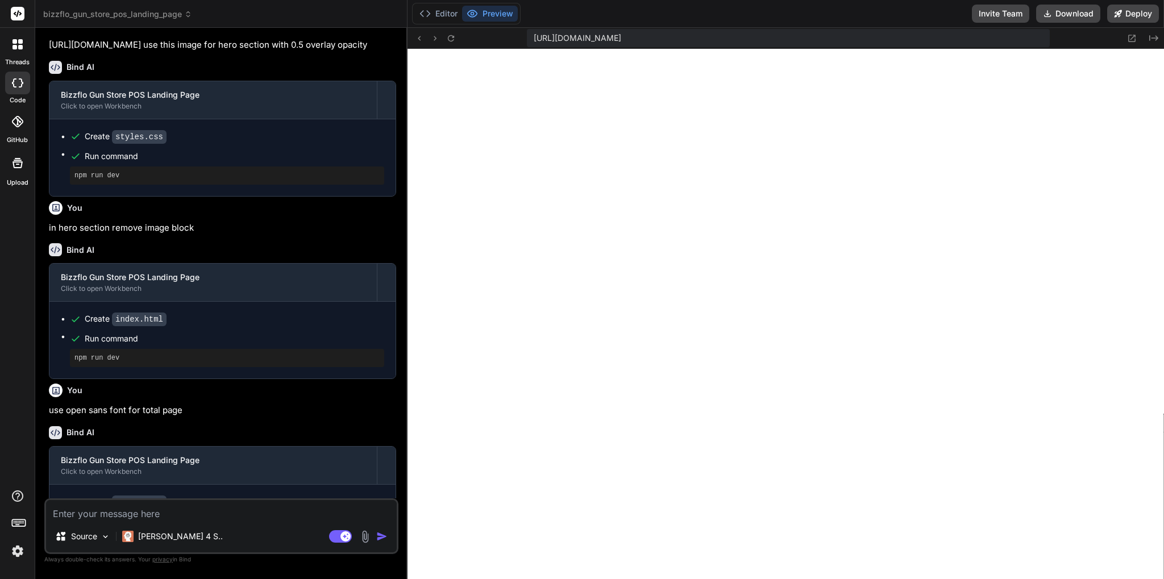
scroll to position [1156, 0]
